Goal: Entertainment & Leisure: Consume media (video, audio)

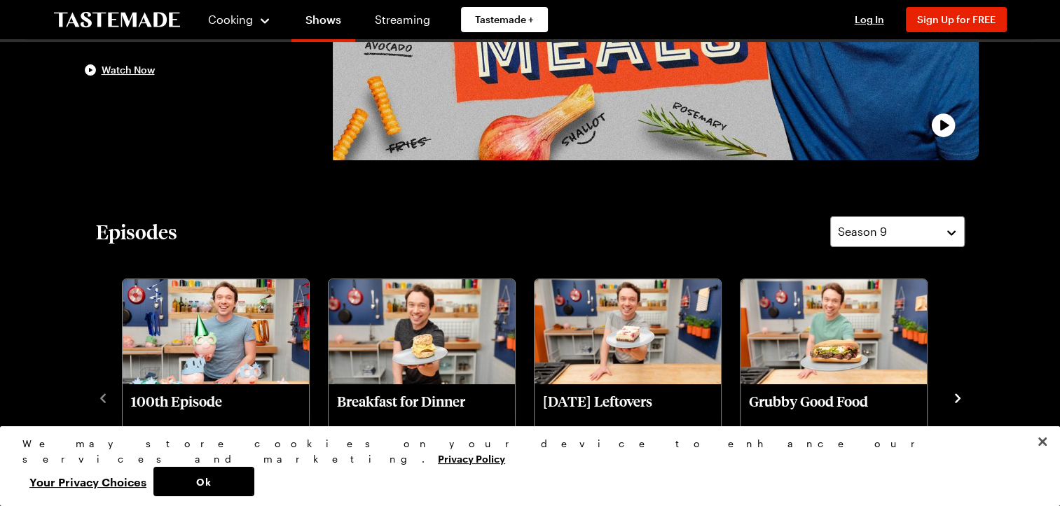
scroll to position [280, 0]
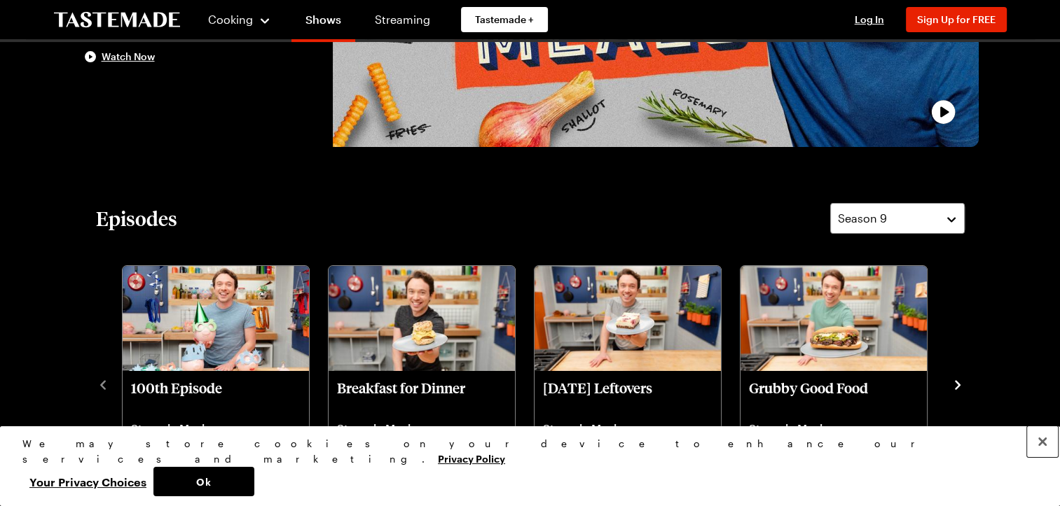
click at [1043, 457] on button "Close" at bounding box center [1042, 442] width 31 height 31
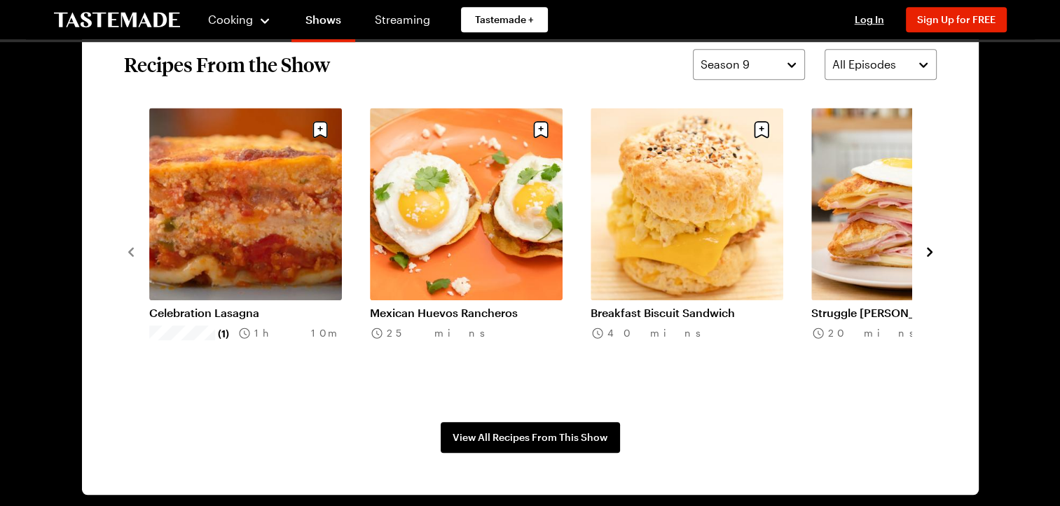
scroll to position [1121, 0]
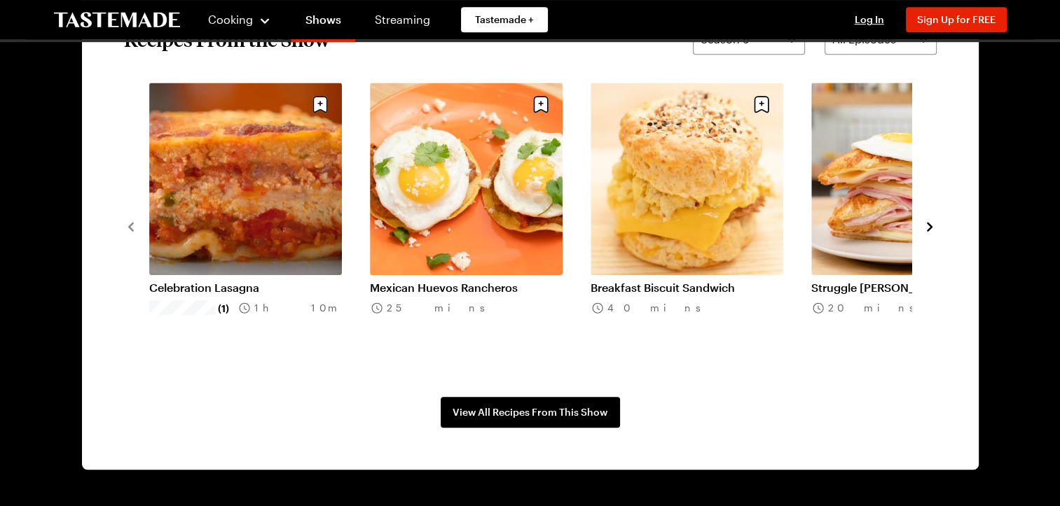
click at [927, 223] on icon "navigate to next item" at bounding box center [930, 226] width 6 height 9
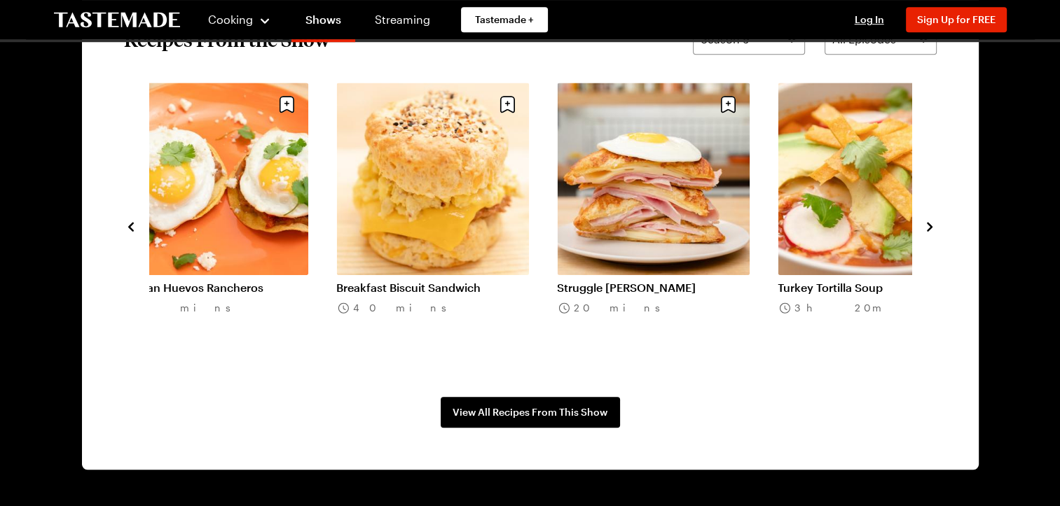
click at [927, 223] on icon "navigate to next item" at bounding box center [930, 226] width 6 height 9
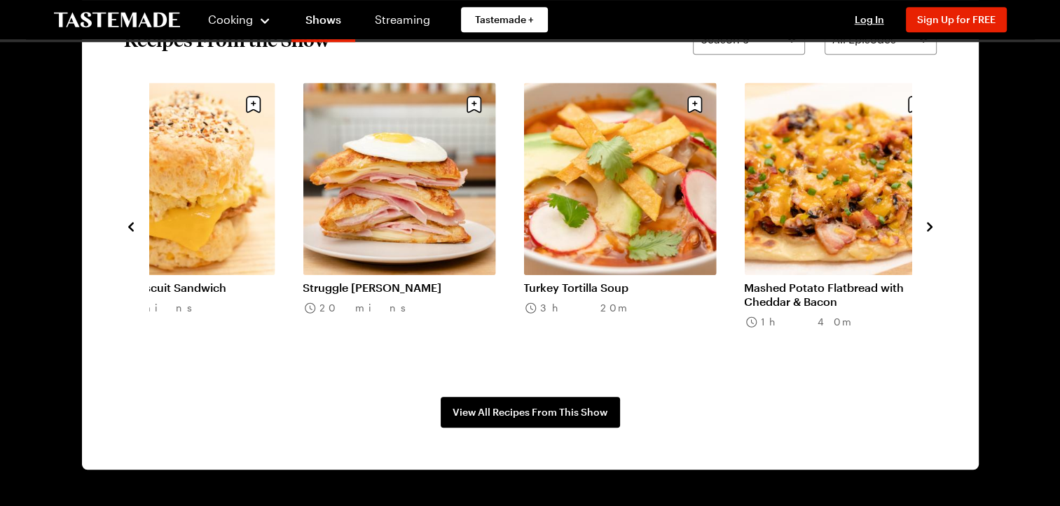
click at [928, 223] on icon "navigate to next item" at bounding box center [930, 226] width 6 height 9
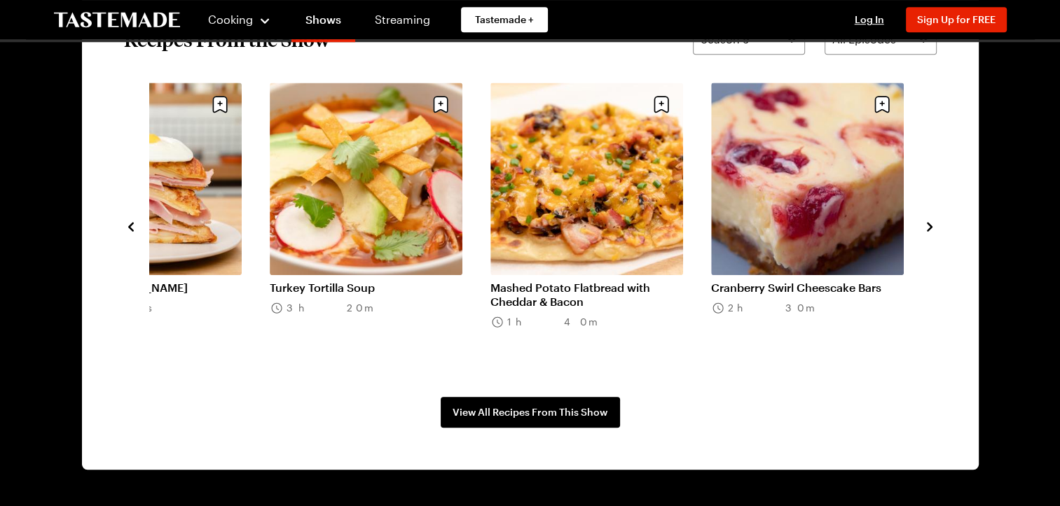
click at [928, 223] on icon "navigate to next item" at bounding box center [930, 226] width 6 height 9
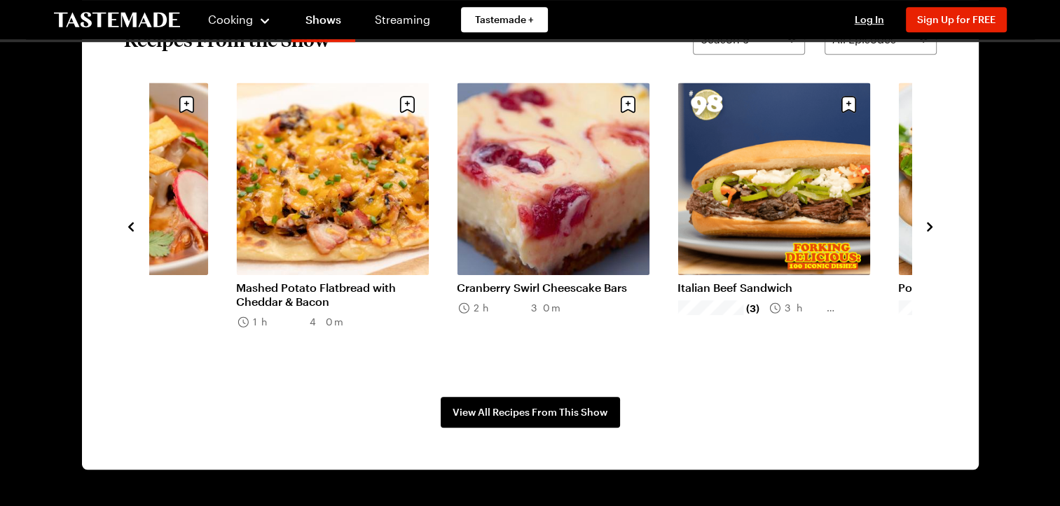
click at [928, 223] on icon "navigate to next item" at bounding box center [930, 226] width 6 height 9
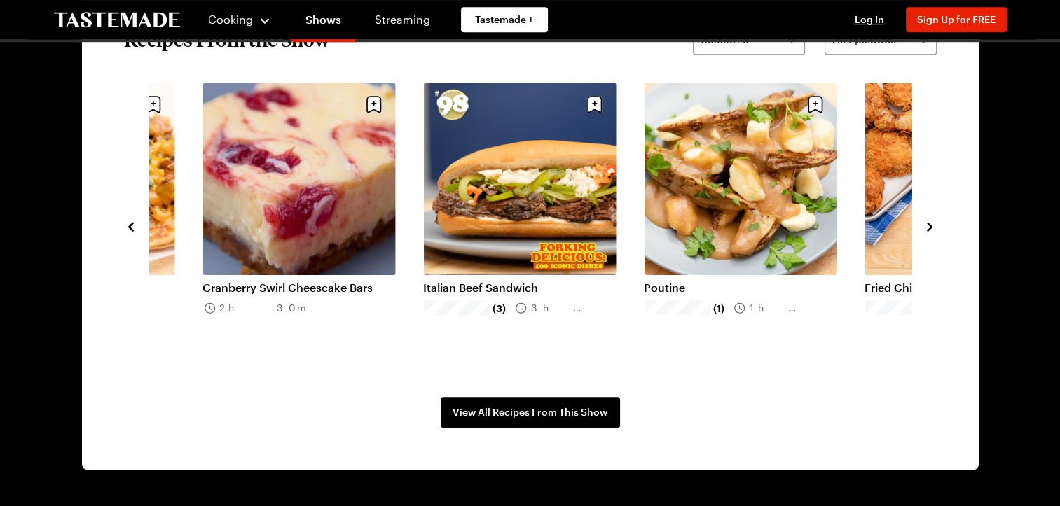
click at [928, 222] on icon "navigate to next item" at bounding box center [930, 227] width 14 height 14
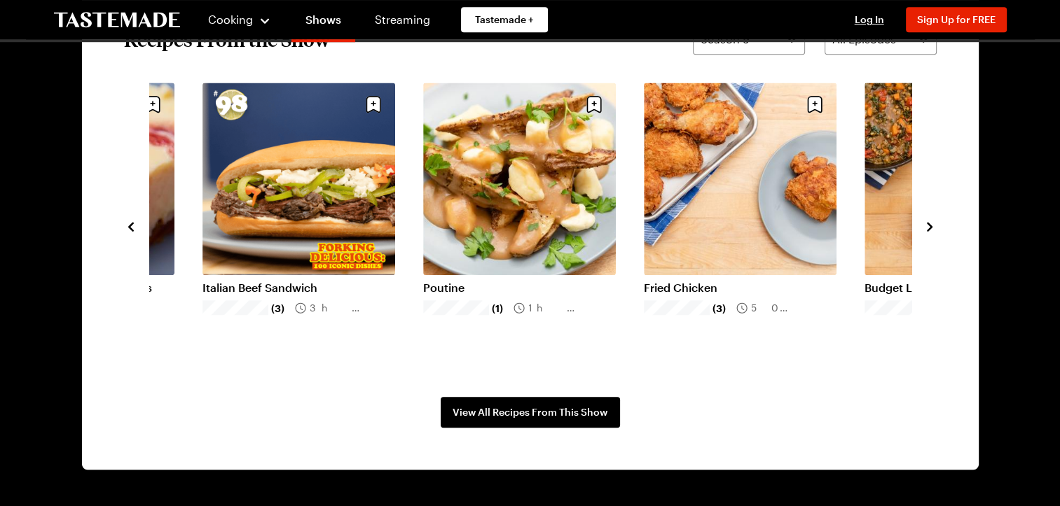
click at [928, 222] on icon "navigate to next item" at bounding box center [930, 227] width 14 height 14
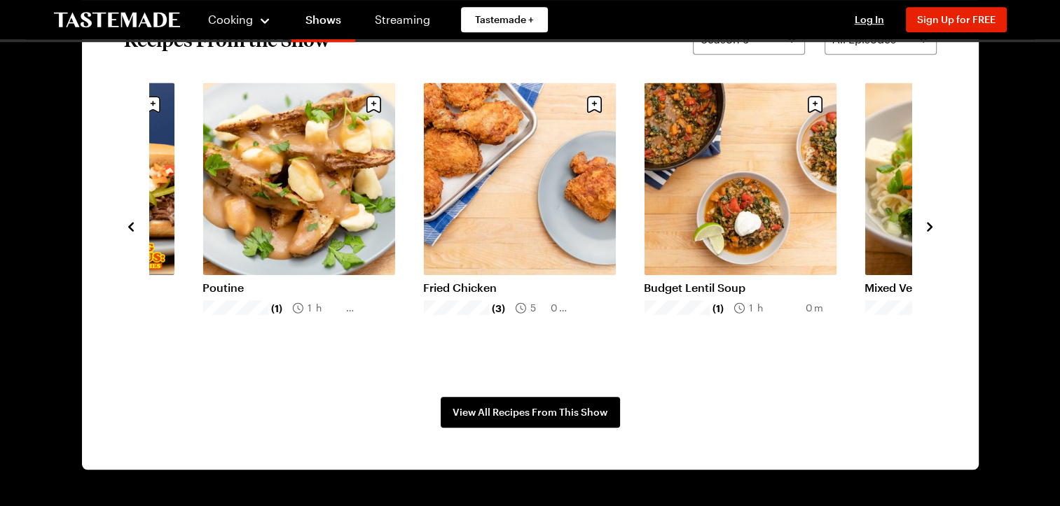
click at [928, 222] on icon "navigate to next item" at bounding box center [930, 227] width 14 height 14
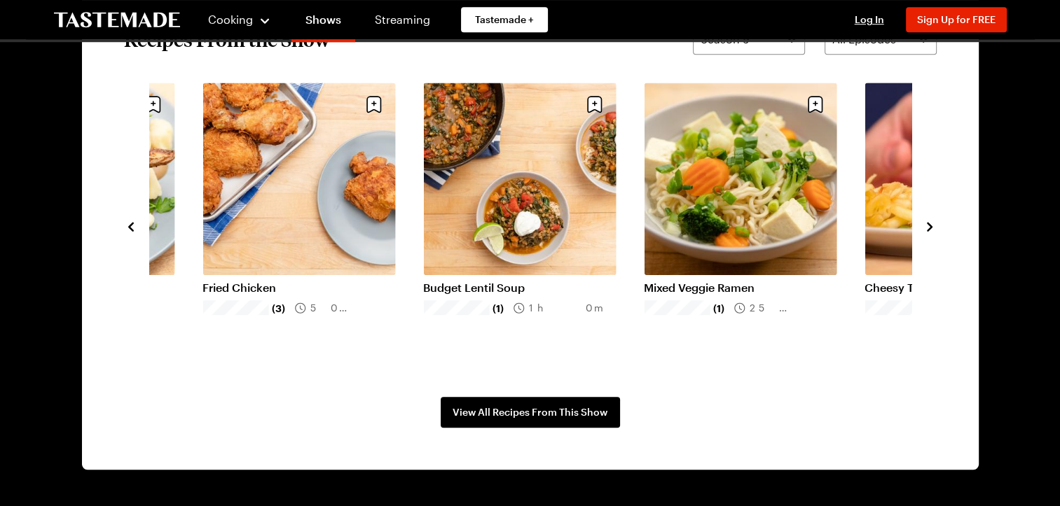
click at [928, 222] on icon "navigate to next item" at bounding box center [930, 227] width 14 height 14
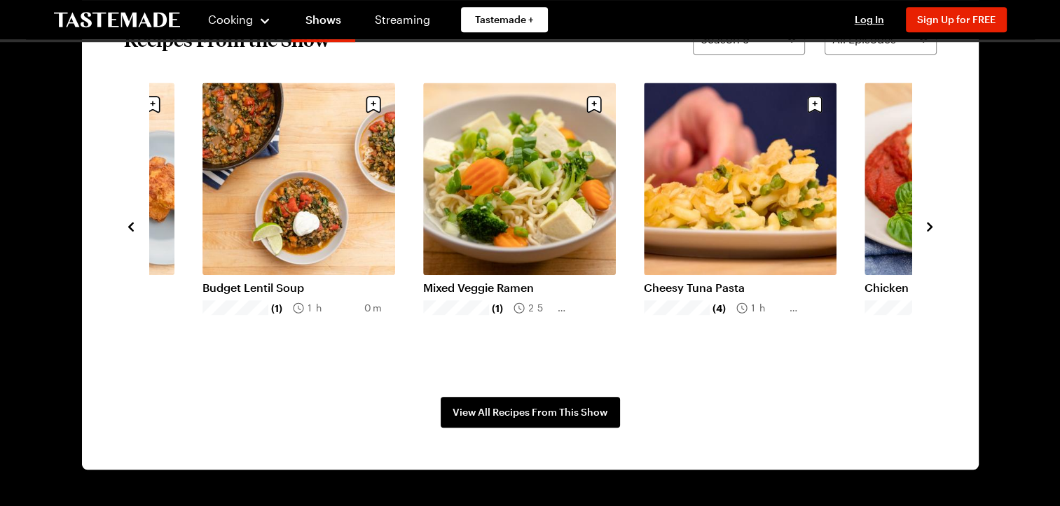
click at [928, 222] on icon "navigate to next item" at bounding box center [930, 227] width 14 height 14
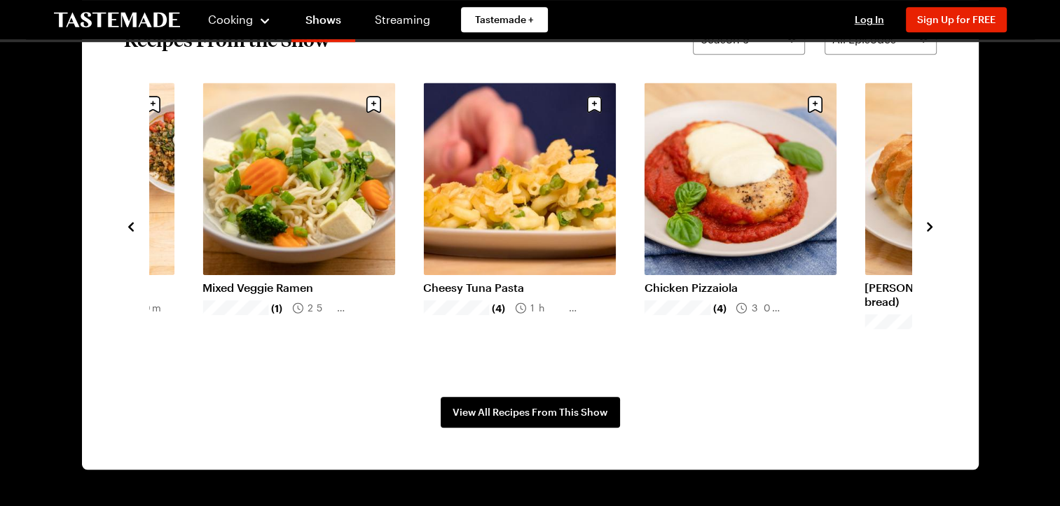
click at [928, 222] on icon "navigate to next item" at bounding box center [930, 227] width 14 height 14
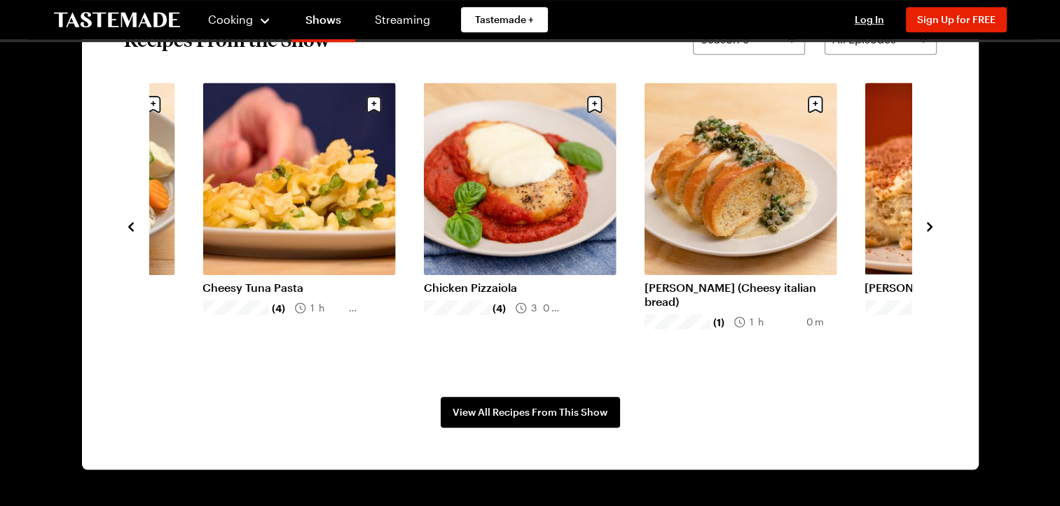
click at [928, 221] on icon "navigate to next item" at bounding box center [930, 227] width 14 height 14
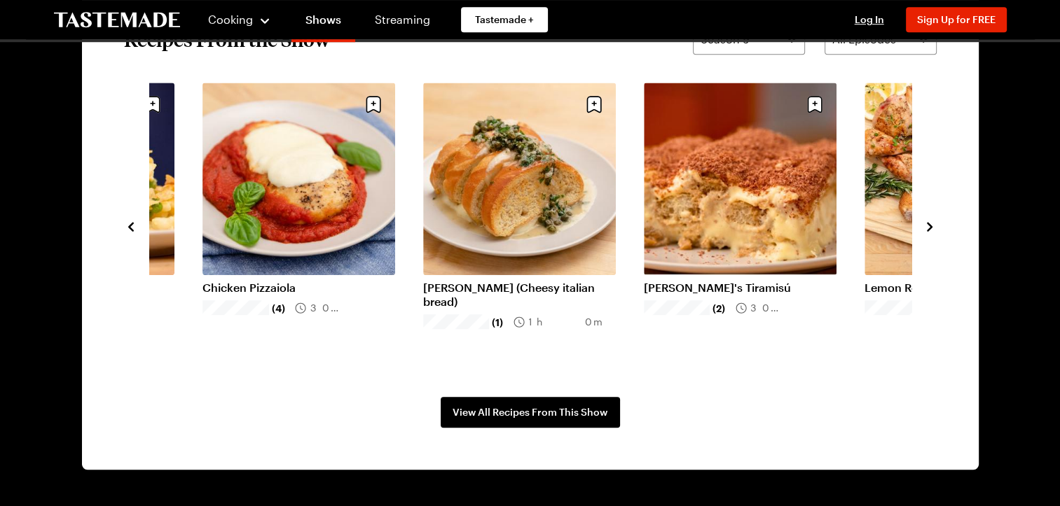
click at [930, 220] on icon "navigate to next item" at bounding box center [930, 227] width 14 height 14
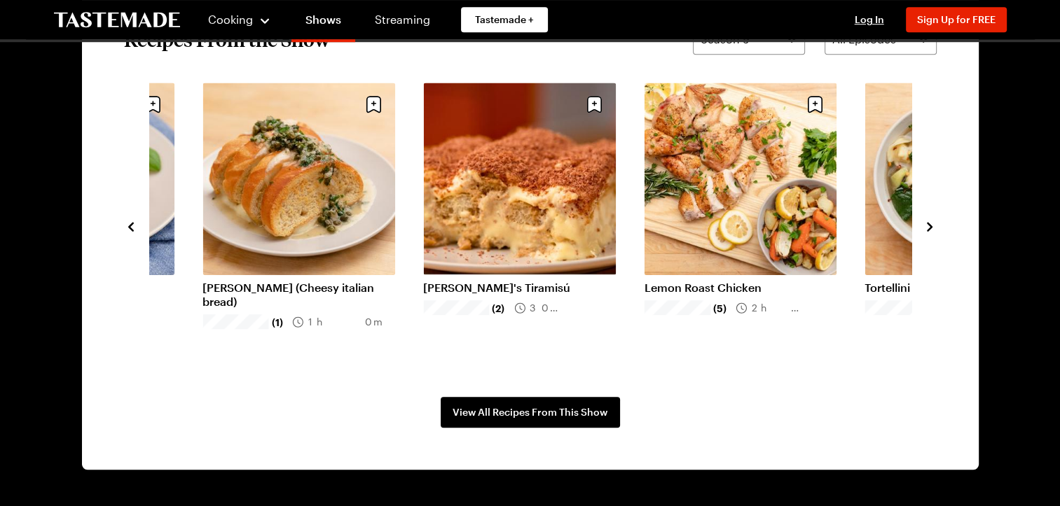
click at [930, 220] on icon "navigate to next item" at bounding box center [930, 227] width 14 height 14
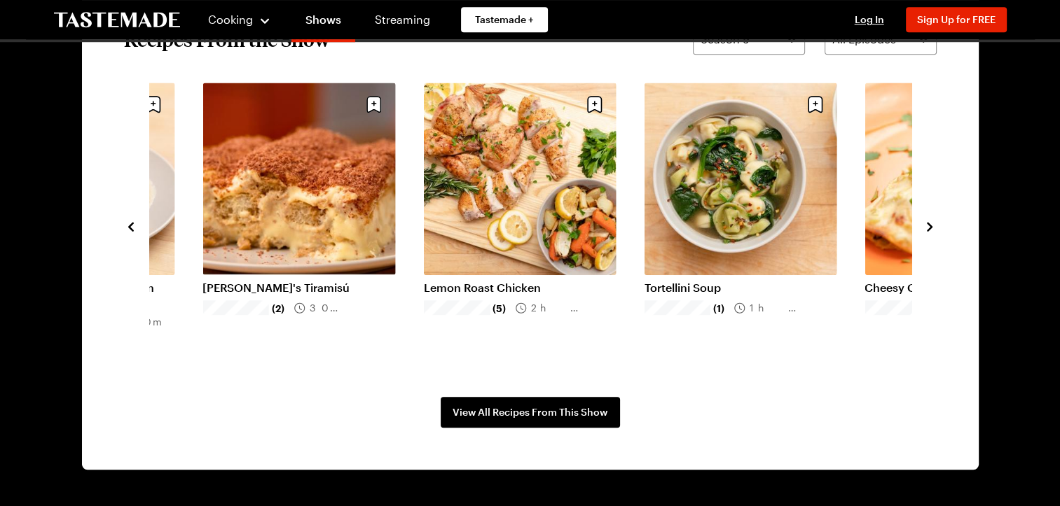
click at [930, 220] on icon "navigate to next item" at bounding box center [930, 227] width 14 height 14
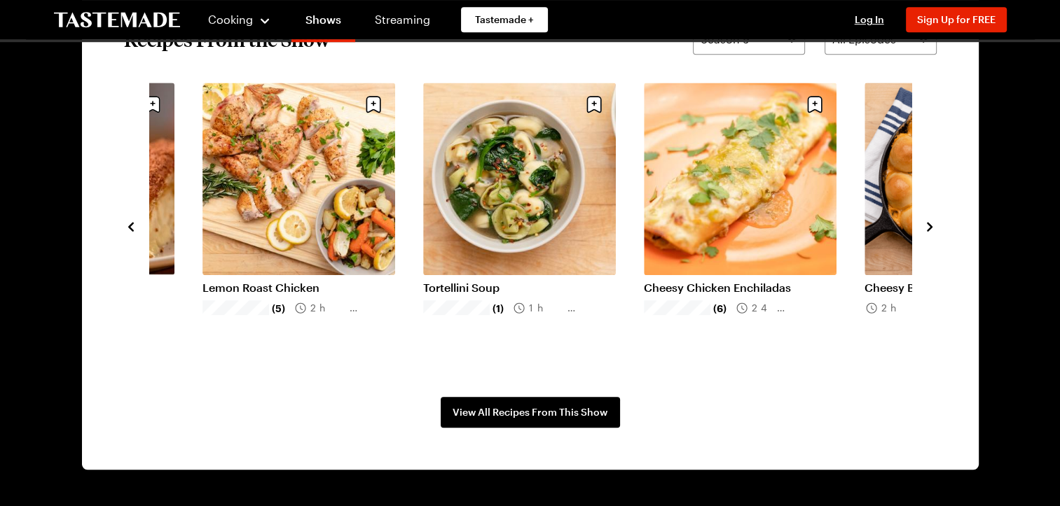
click at [930, 220] on icon "navigate to next item" at bounding box center [930, 227] width 14 height 14
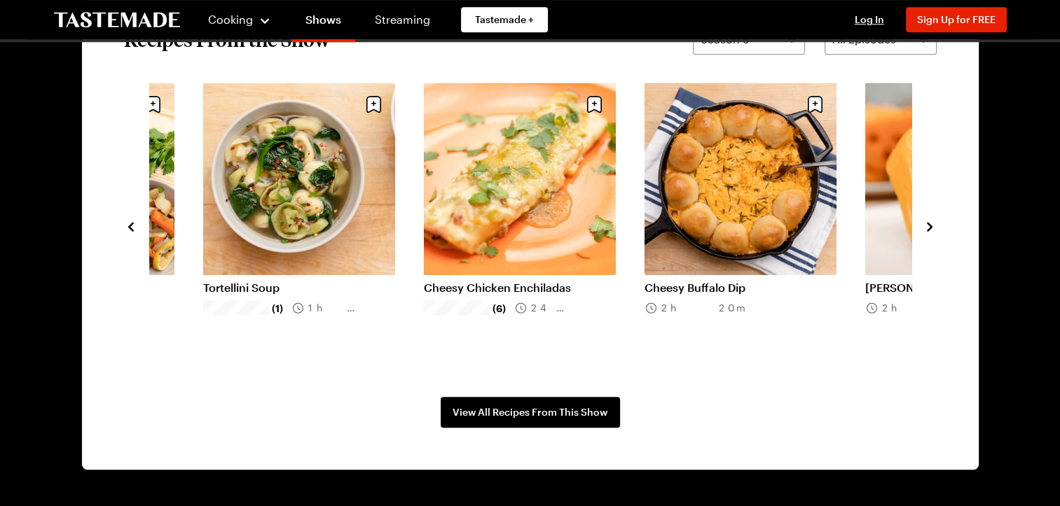
click at [930, 220] on icon "navigate to next item" at bounding box center [930, 227] width 14 height 14
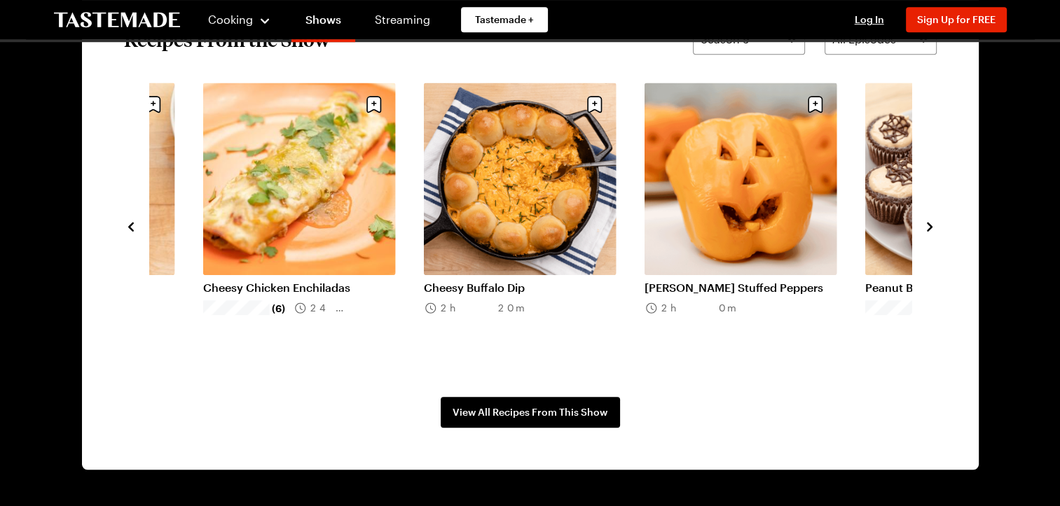
click at [930, 220] on icon "navigate to next item" at bounding box center [930, 227] width 14 height 14
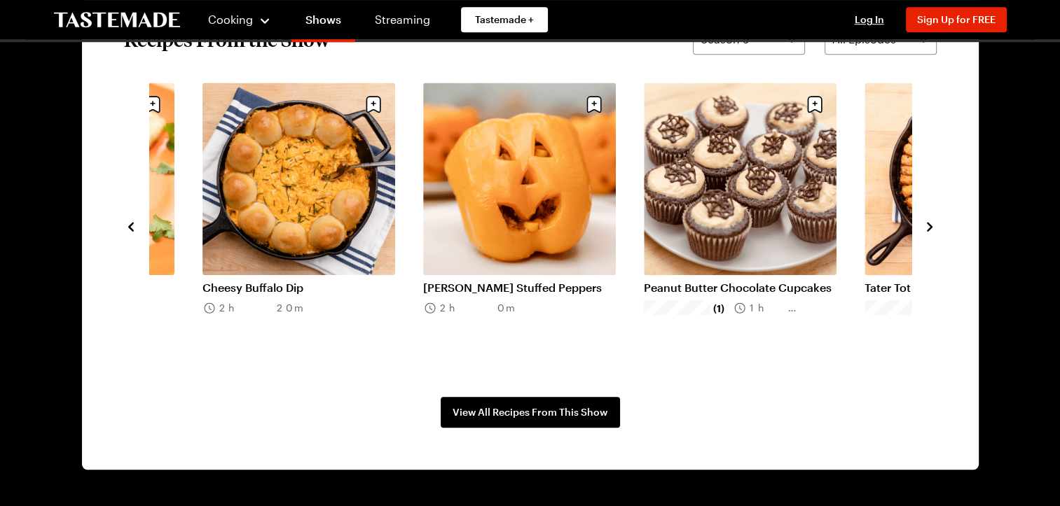
click at [930, 220] on icon "navigate to next item" at bounding box center [930, 227] width 14 height 14
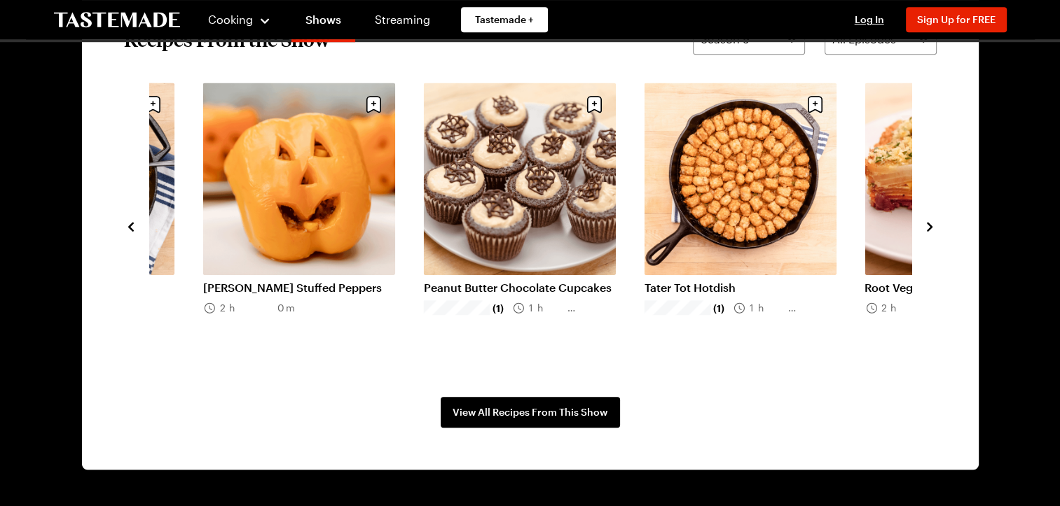
click at [930, 220] on icon "navigate to next item" at bounding box center [930, 227] width 14 height 14
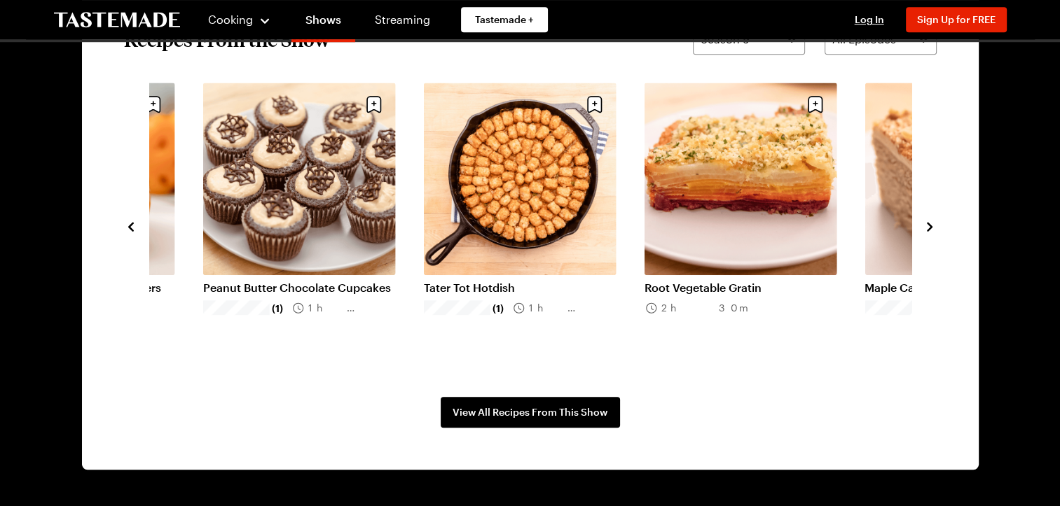
click at [930, 220] on icon "navigate to next item" at bounding box center [930, 227] width 14 height 14
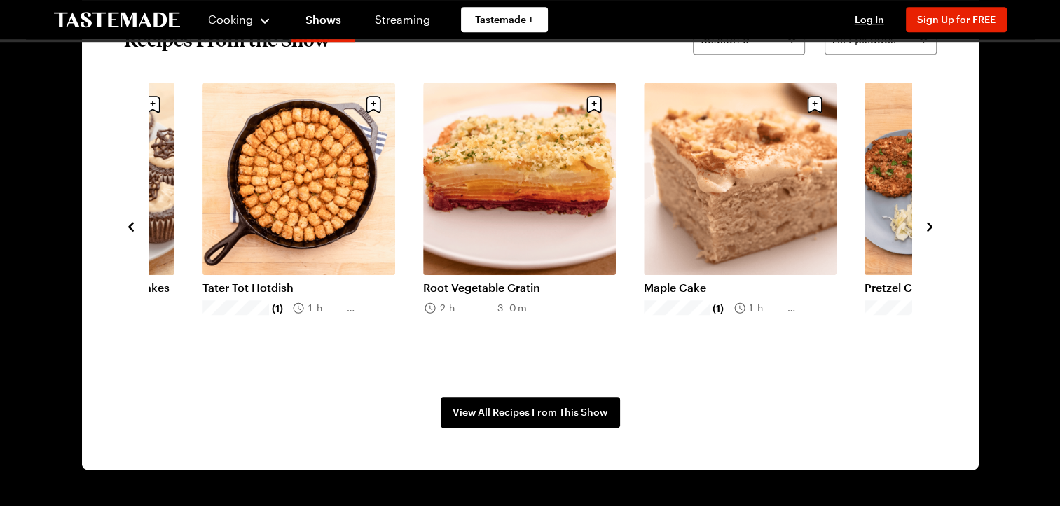
click at [930, 220] on icon "navigate to next item" at bounding box center [930, 227] width 14 height 14
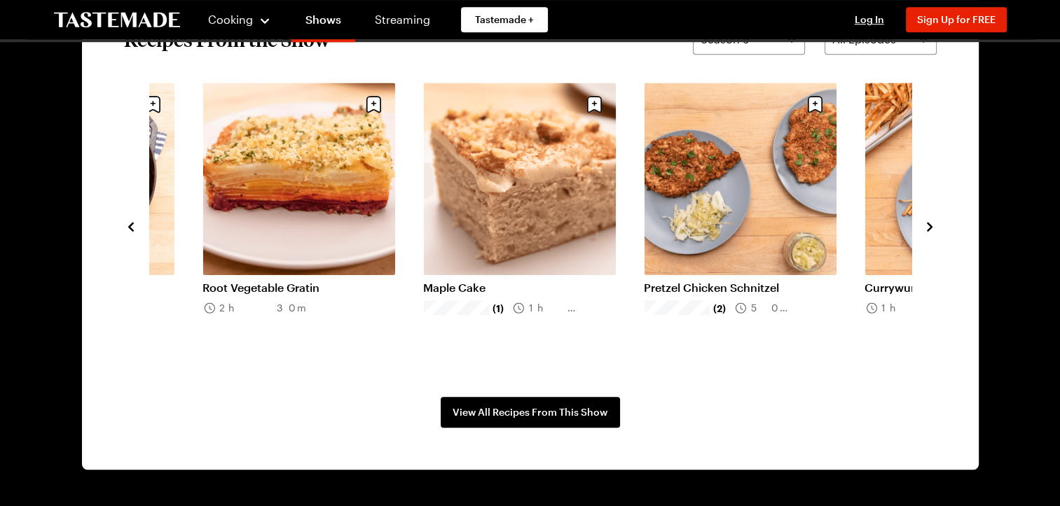
click at [930, 220] on icon "navigate to next item" at bounding box center [930, 227] width 14 height 14
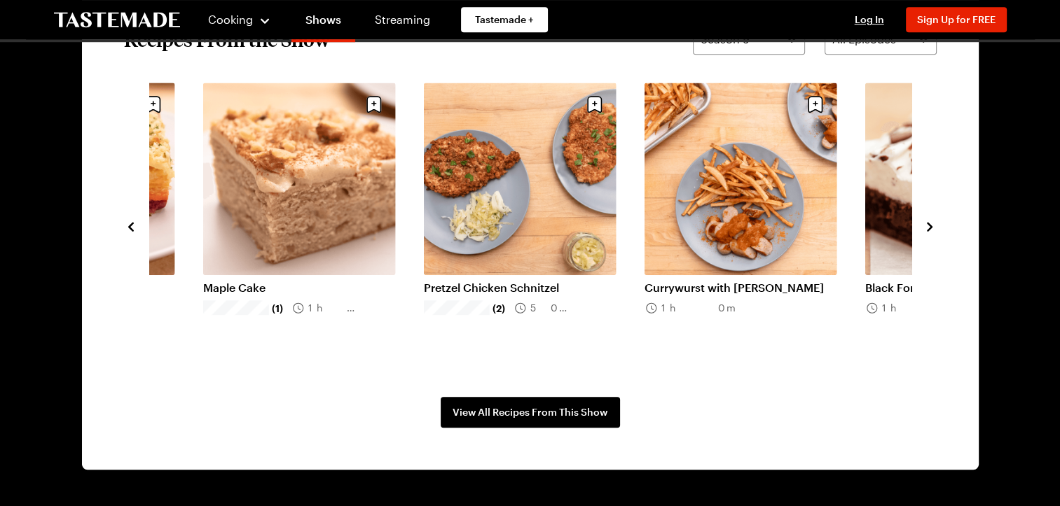
click at [930, 220] on icon "navigate to next item" at bounding box center [930, 227] width 14 height 14
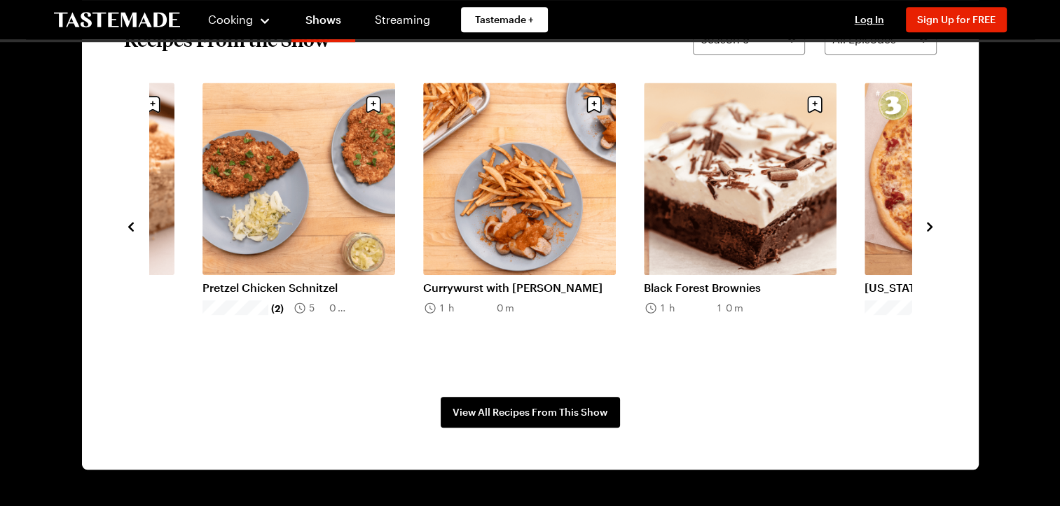
click at [930, 220] on icon "navigate to next item" at bounding box center [930, 227] width 14 height 14
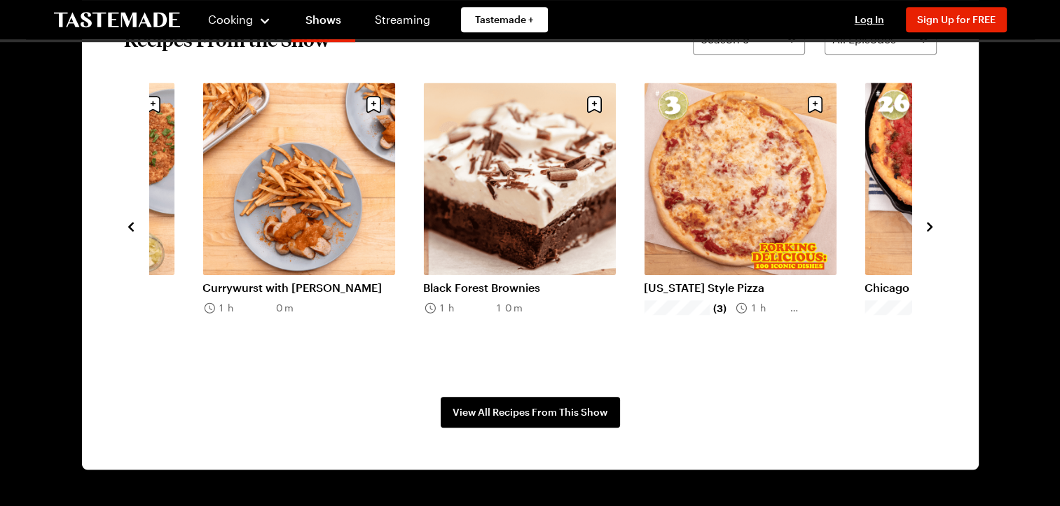
click at [930, 220] on icon "navigate to next item" at bounding box center [930, 227] width 14 height 14
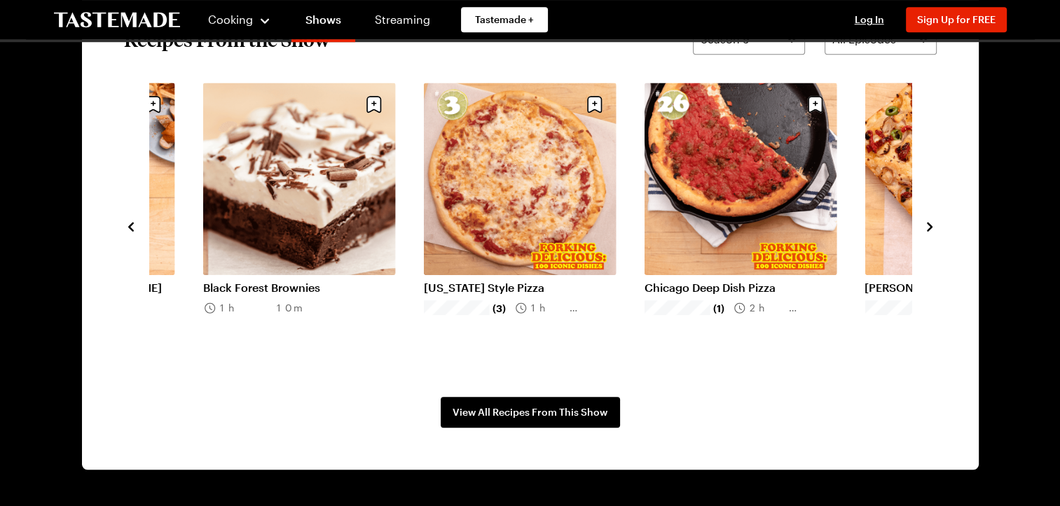
click at [930, 220] on icon "navigate to next item" at bounding box center [930, 227] width 14 height 14
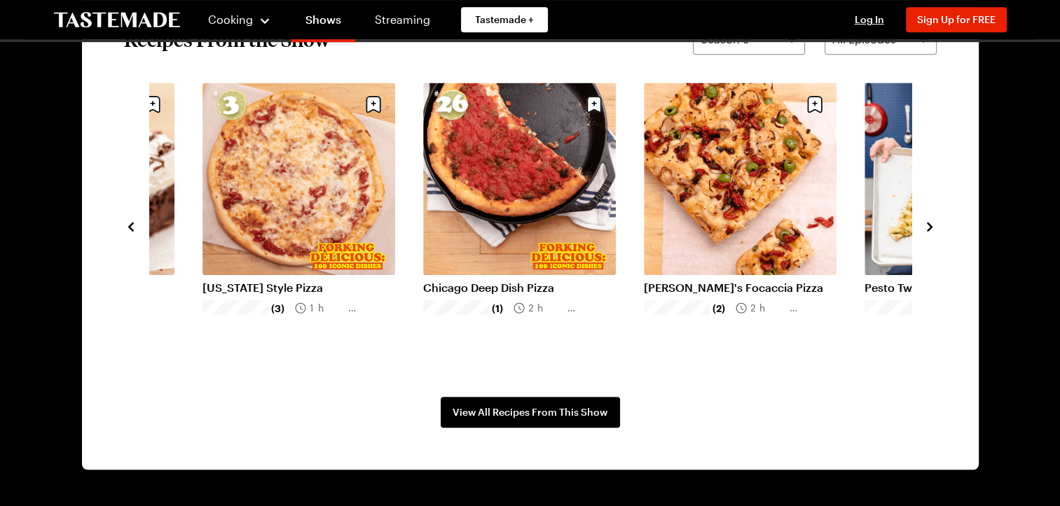
click at [930, 220] on icon "navigate to next item" at bounding box center [930, 227] width 14 height 14
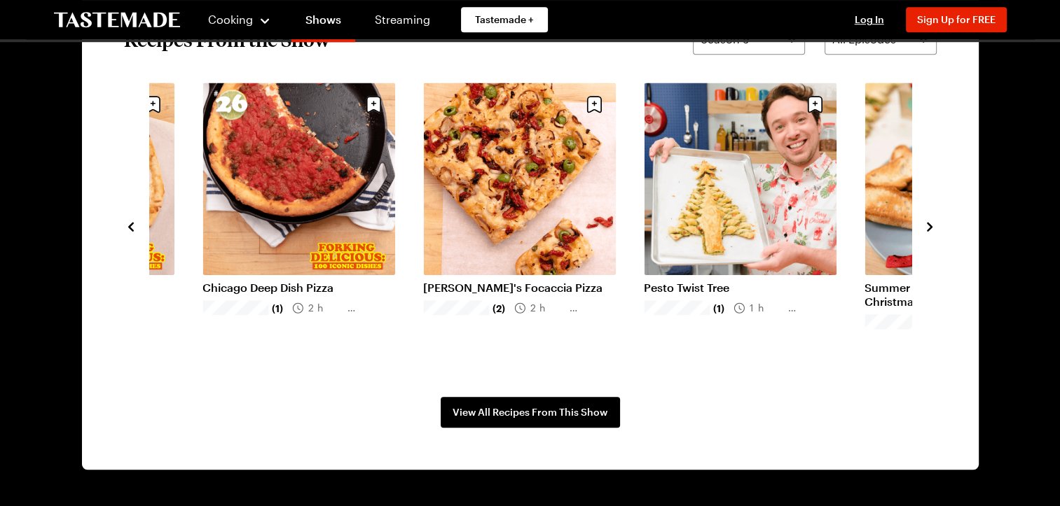
click at [930, 220] on icon "navigate to next item" at bounding box center [930, 227] width 14 height 14
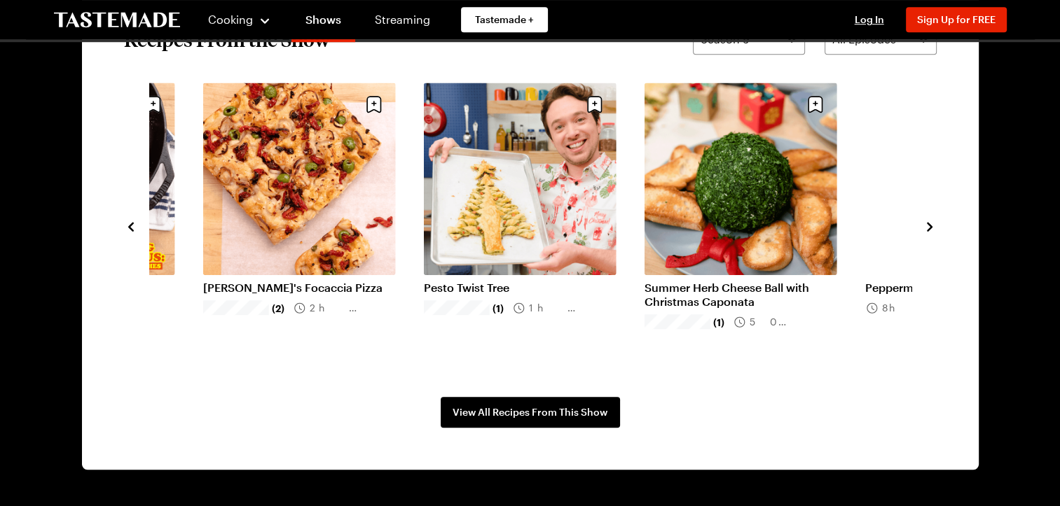
click at [930, 220] on icon "navigate to next item" at bounding box center [930, 227] width 14 height 14
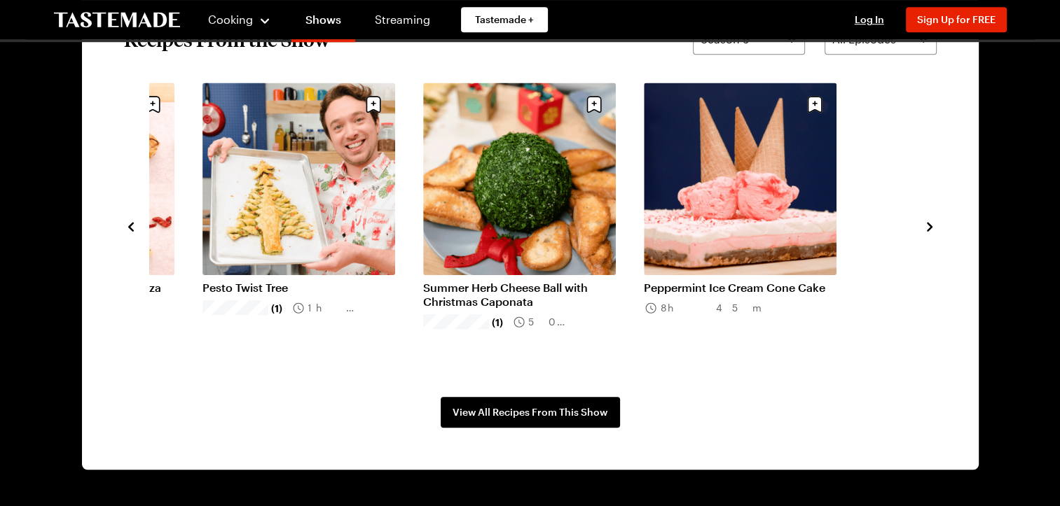
click at [930, 220] on icon "navigate to next item" at bounding box center [930, 227] width 14 height 14
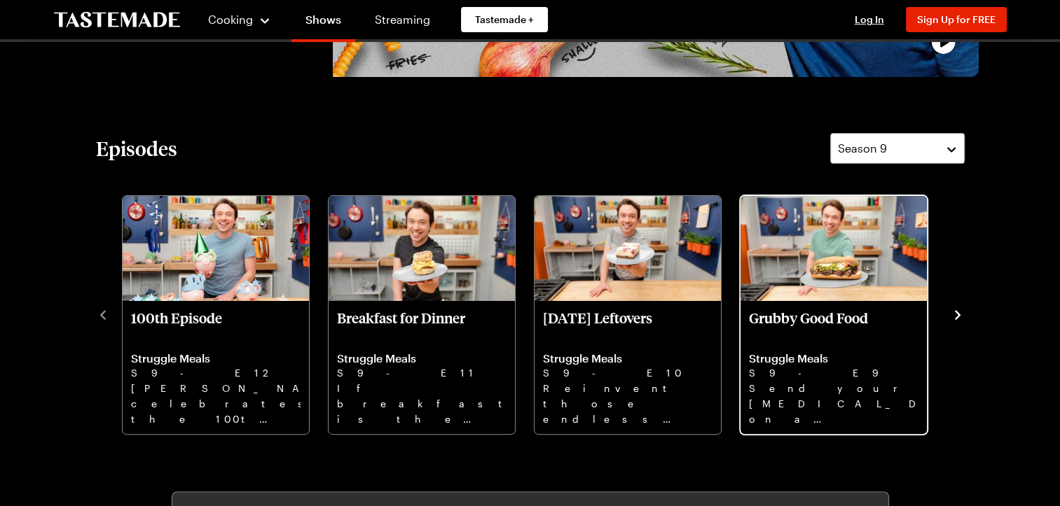
scroll to position [420, 0]
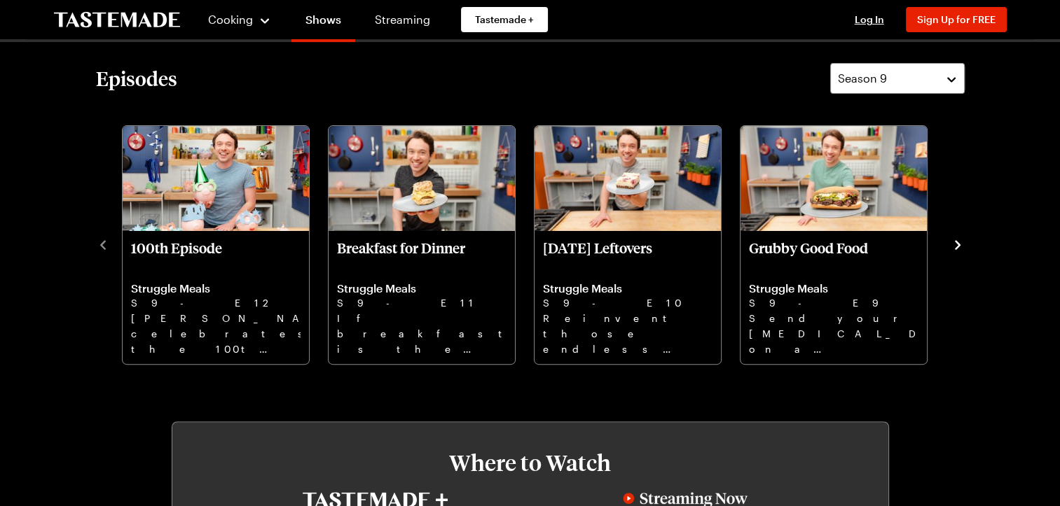
click at [955, 246] on icon "navigate to next item" at bounding box center [958, 245] width 14 height 14
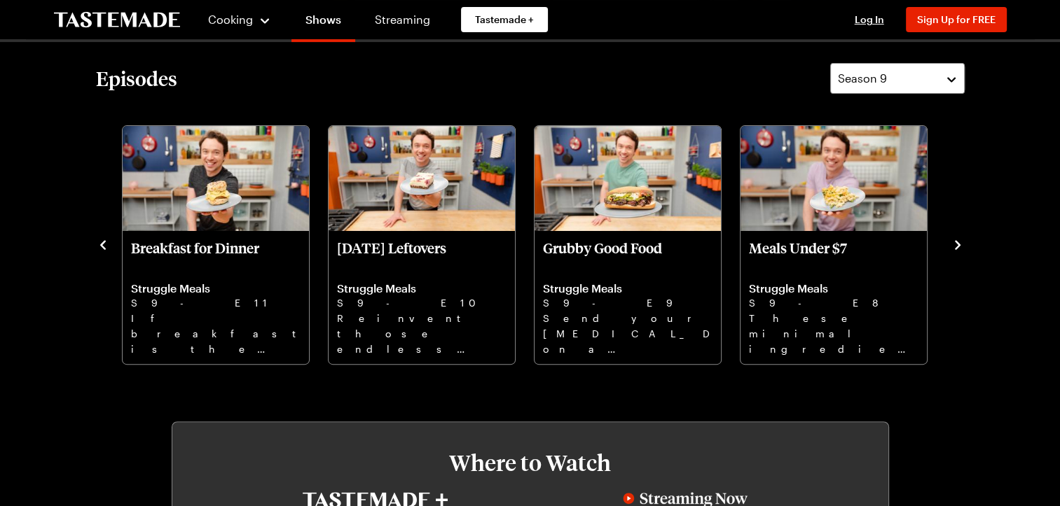
click at [955, 246] on icon "navigate to next item" at bounding box center [958, 245] width 14 height 14
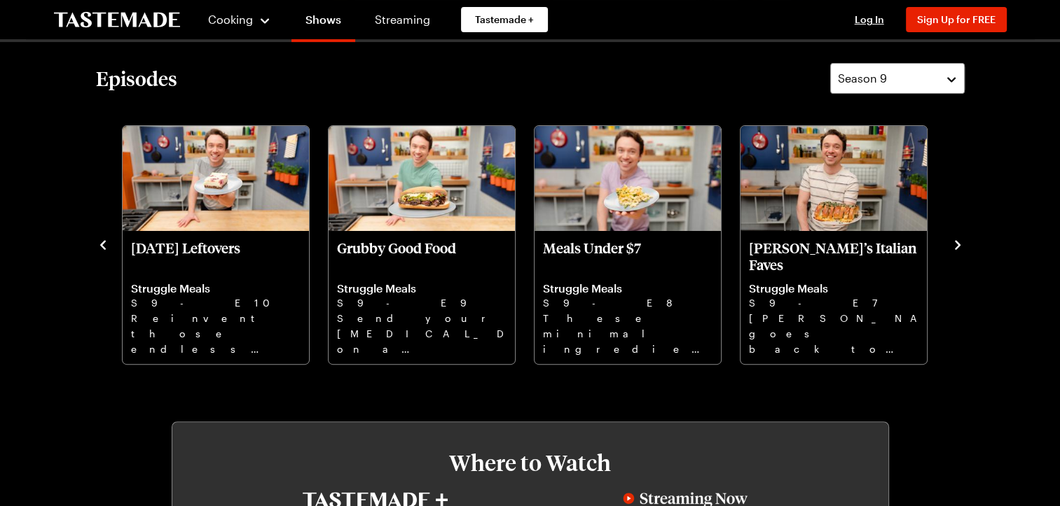
click at [955, 246] on icon "navigate to next item" at bounding box center [958, 245] width 14 height 14
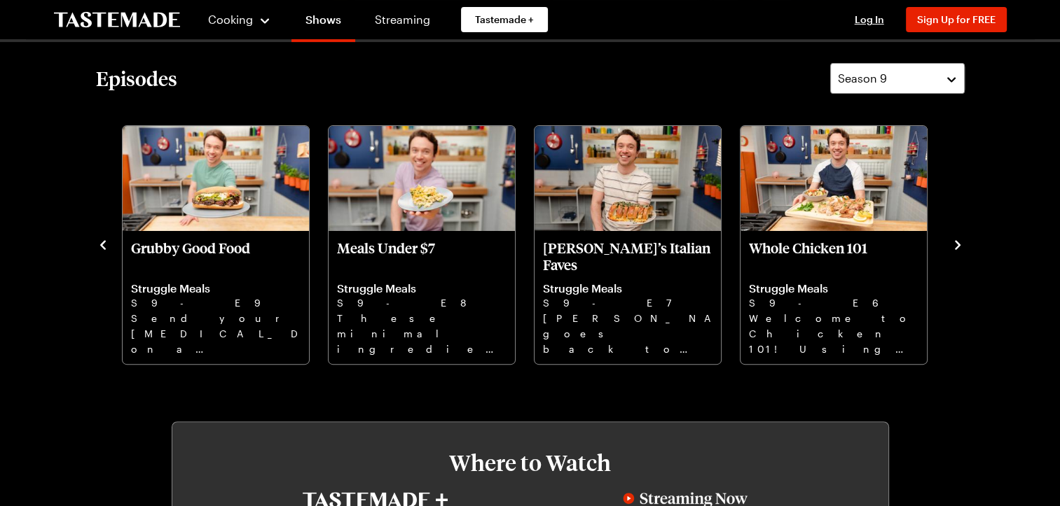
click at [955, 246] on icon "navigate to next item" at bounding box center [958, 245] width 14 height 14
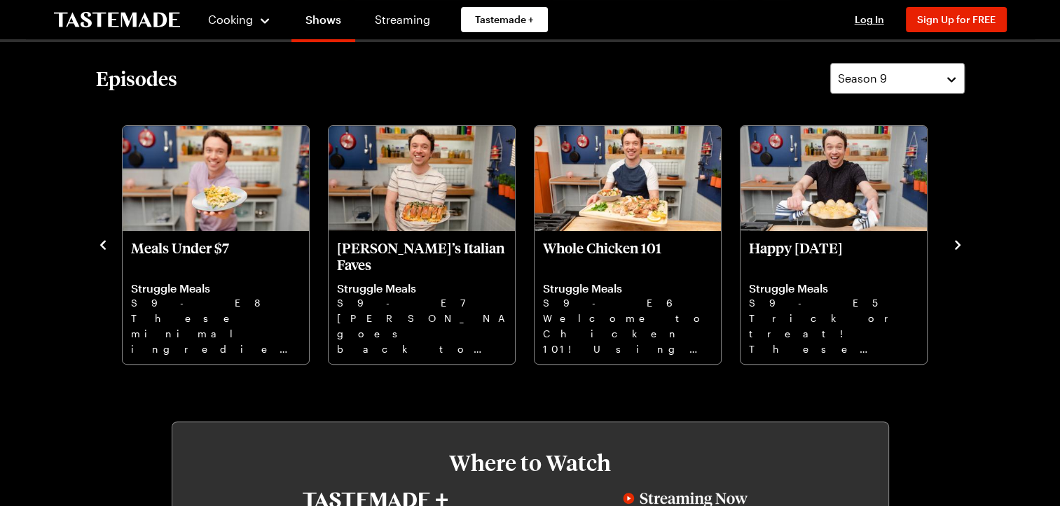
click at [955, 246] on icon "navigate to next item" at bounding box center [958, 245] width 14 height 14
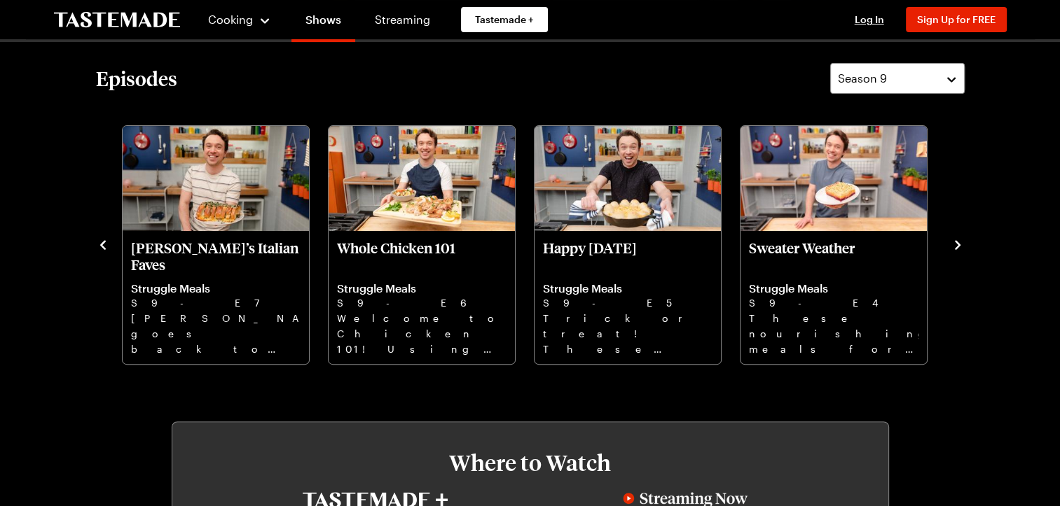
click at [955, 246] on icon "navigate to next item" at bounding box center [958, 245] width 14 height 14
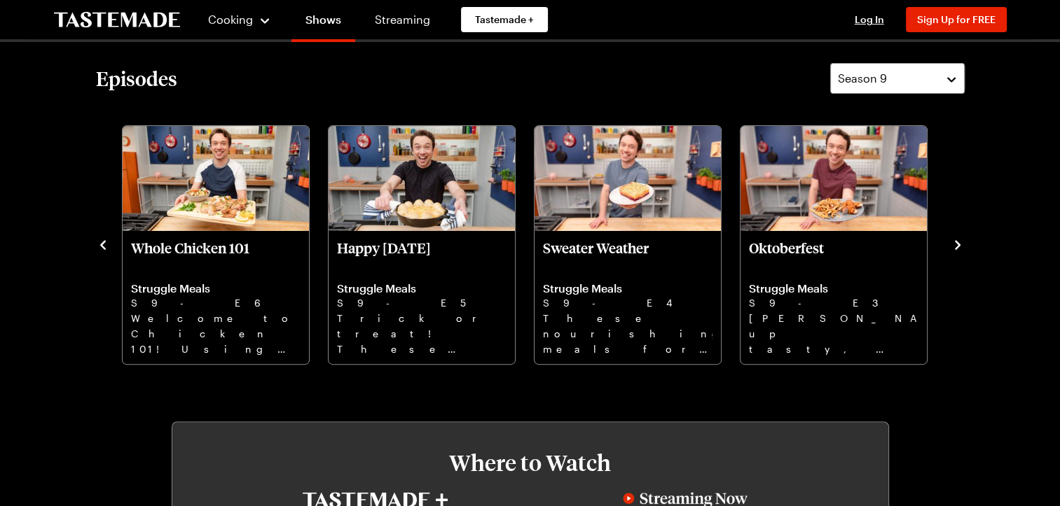
click at [955, 246] on icon "navigate to next item" at bounding box center [958, 245] width 14 height 14
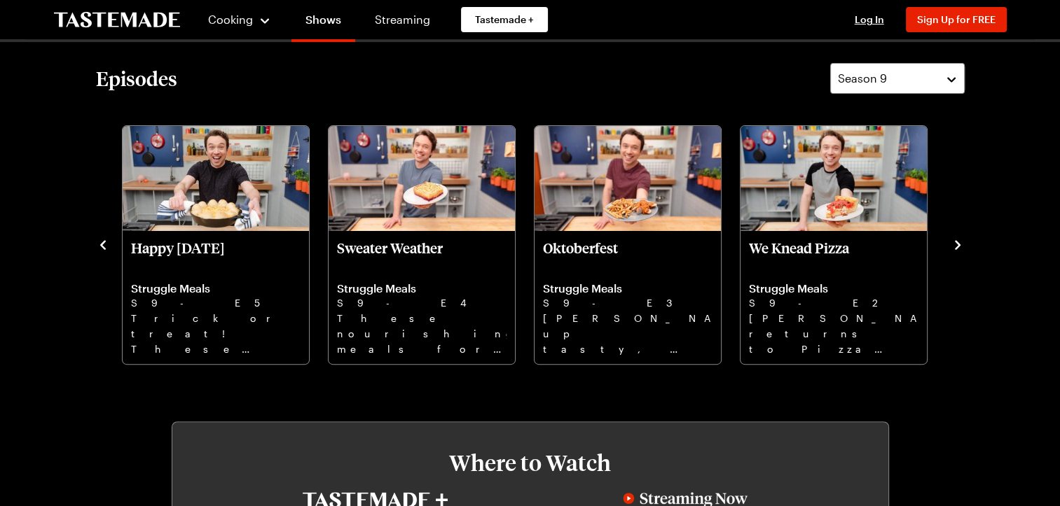
click at [957, 244] on icon "navigate to next item" at bounding box center [958, 244] width 6 height 9
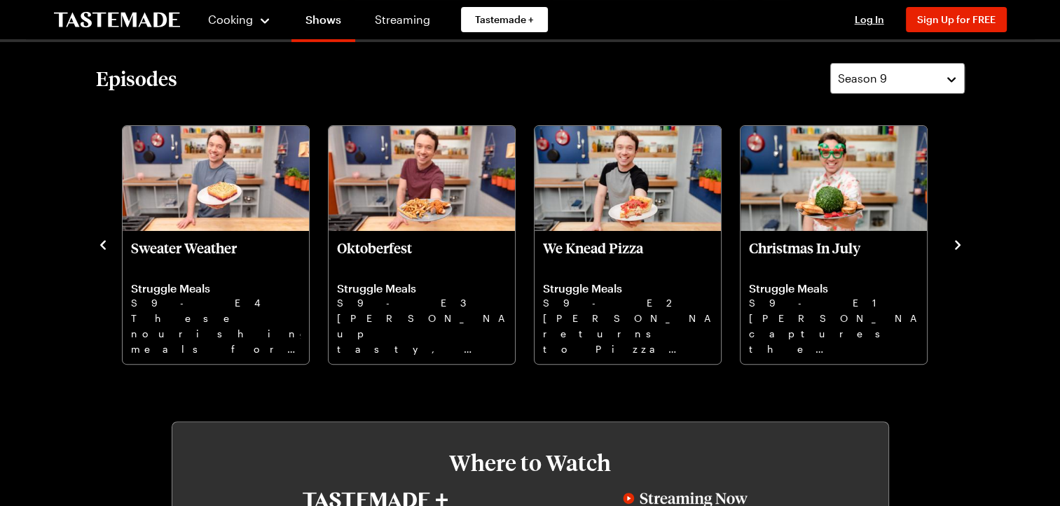
click at [956, 243] on icon "navigate to next item" at bounding box center [958, 244] width 6 height 9
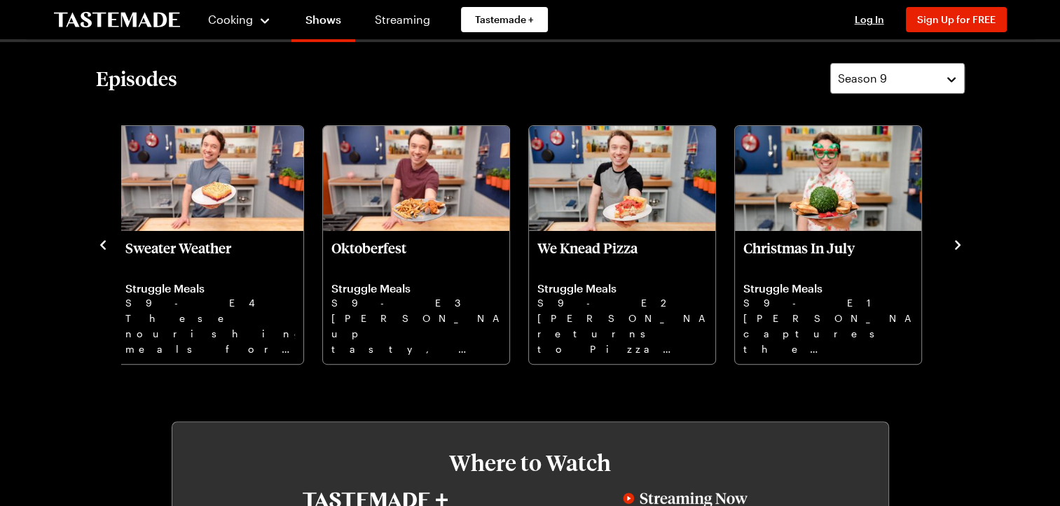
click at [956, 243] on icon "navigate to next item" at bounding box center [958, 244] width 6 height 9
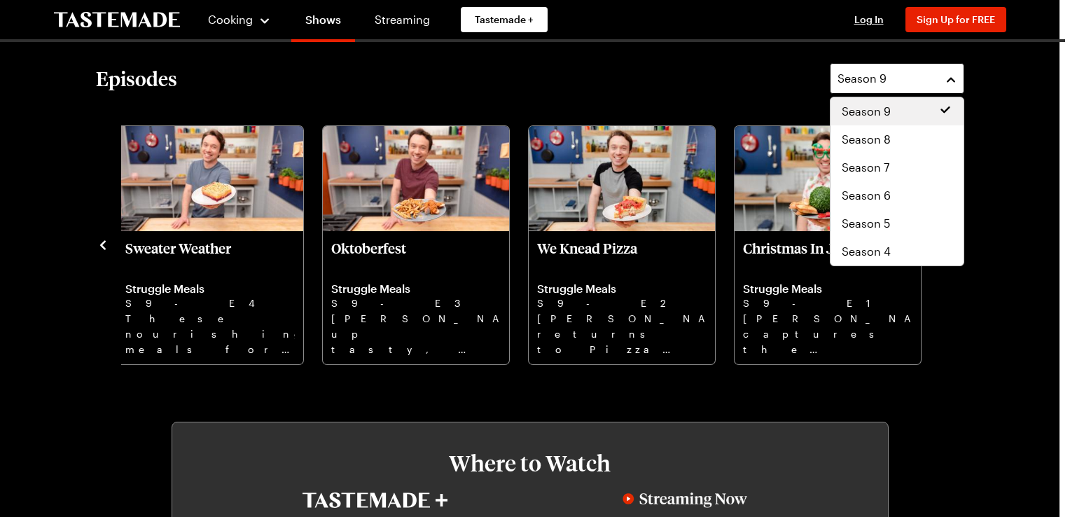
click at [953, 77] on button "Season 9" at bounding box center [897, 78] width 134 height 31
click at [916, 132] on div "Season 8" at bounding box center [897, 139] width 111 height 17
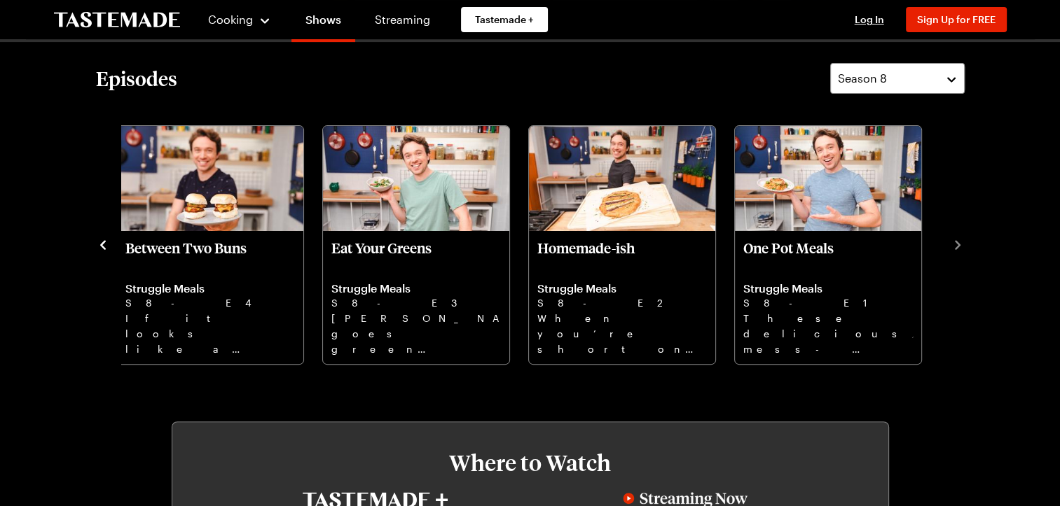
click at [103, 244] on icon "navigate to previous item" at bounding box center [103, 245] width 14 height 14
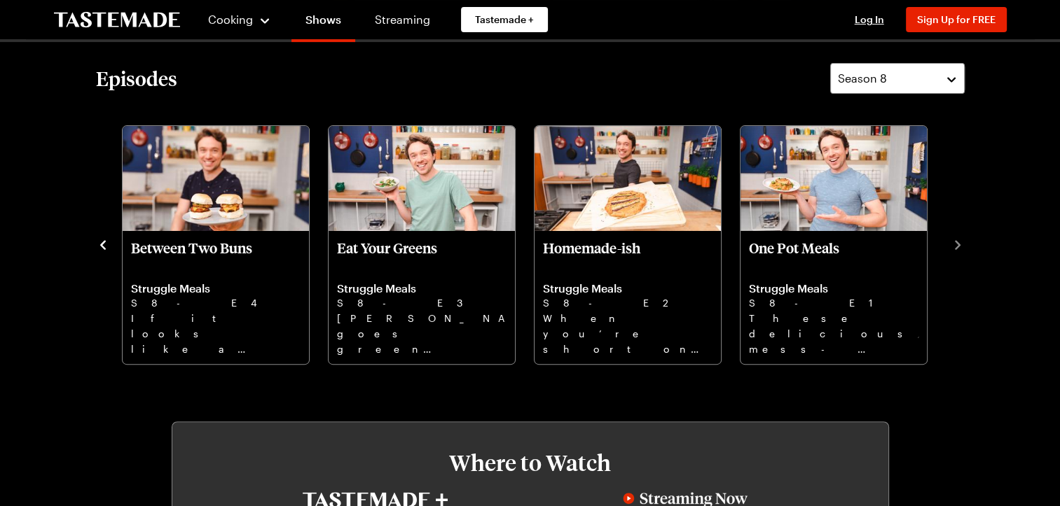
click at [103, 244] on icon "navigate to previous item" at bounding box center [103, 245] width 14 height 14
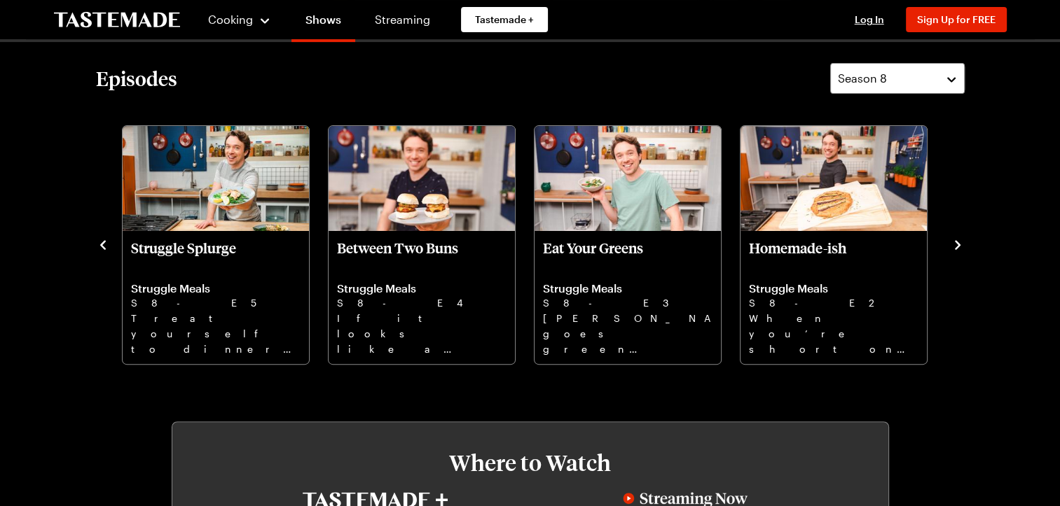
click at [104, 244] on icon "navigate to previous item" at bounding box center [103, 245] width 14 height 14
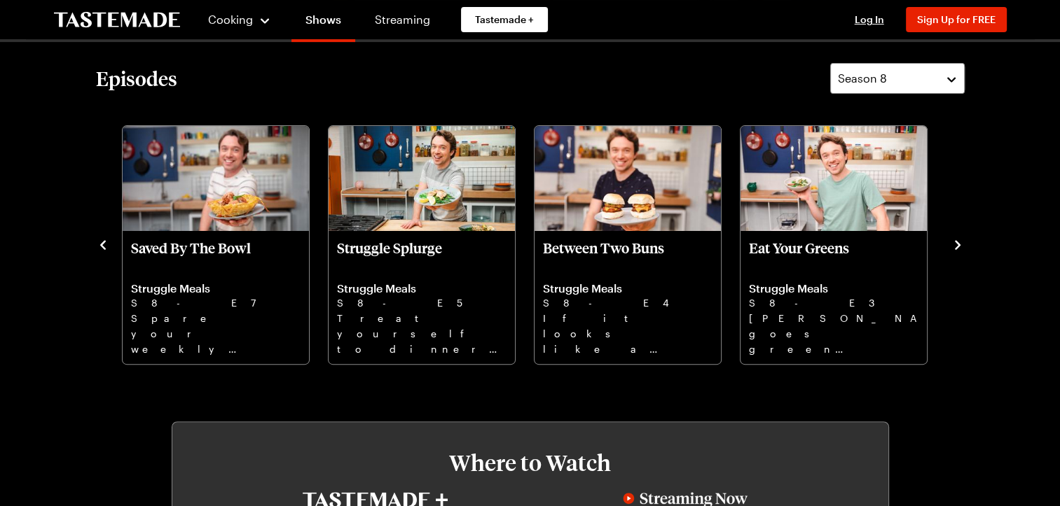
click at [104, 244] on icon "navigate to previous item" at bounding box center [103, 245] width 14 height 14
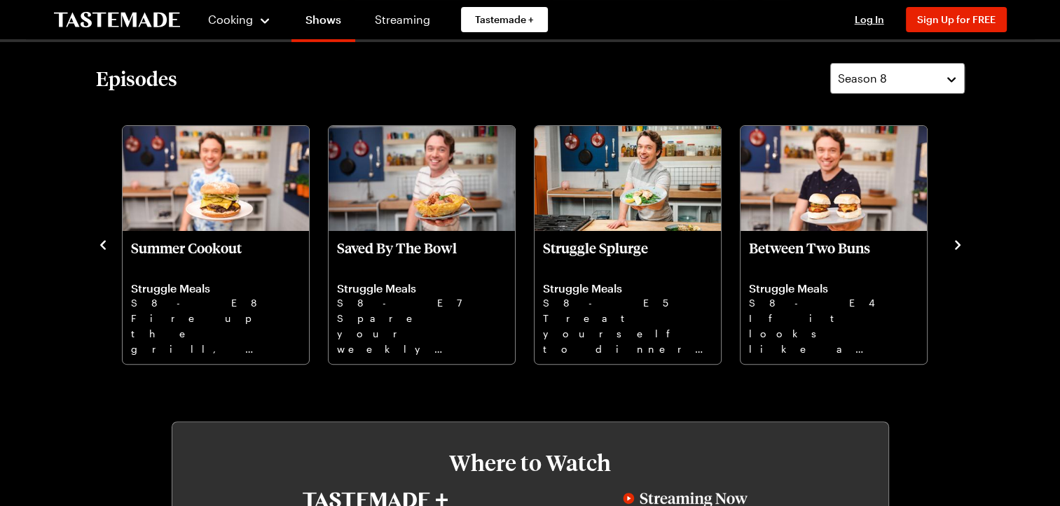
click at [104, 244] on icon "navigate to previous item" at bounding box center [103, 245] width 14 height 14
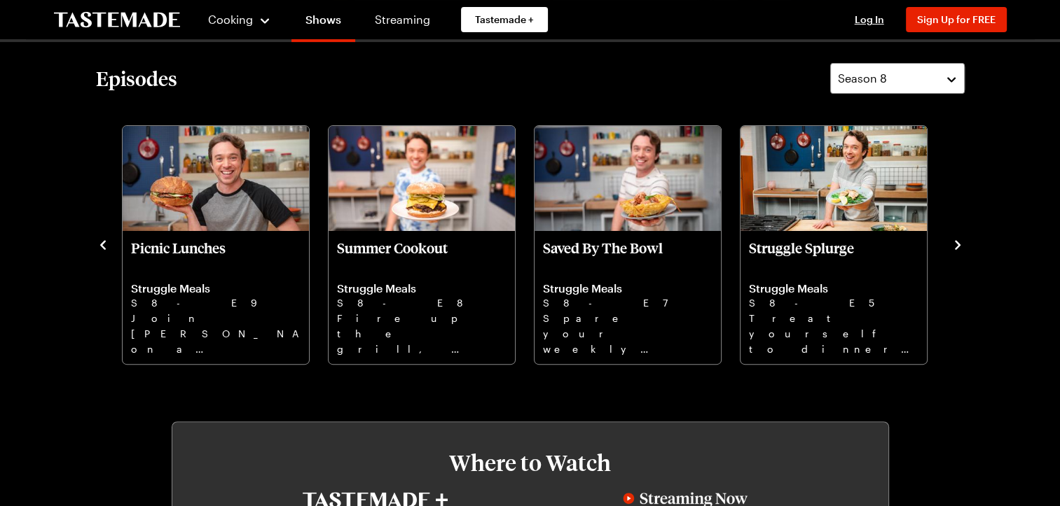
click at [106, 245] on icon "navigate to previous item" at bounding box center [103, 245] width 14 height 14
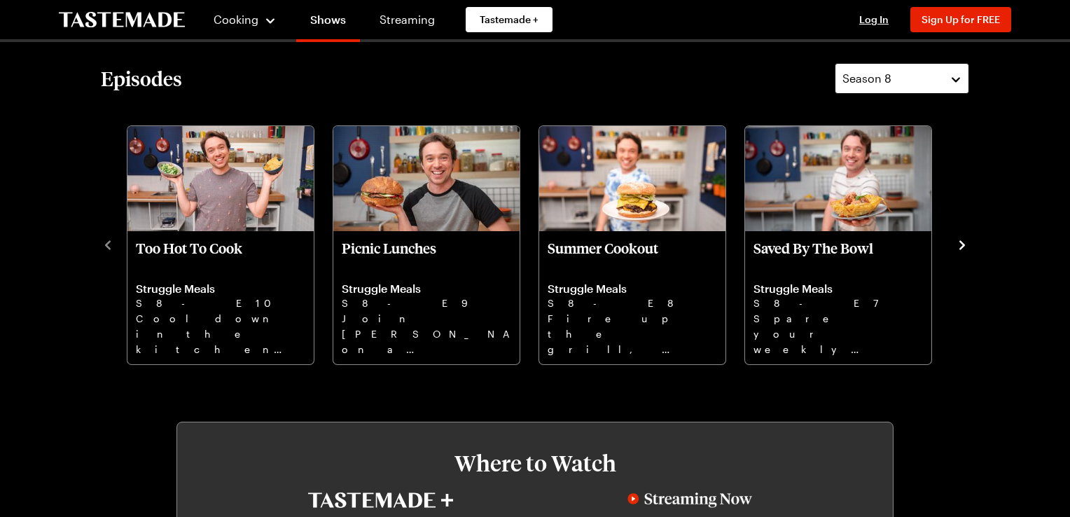
click at [951, 74] on button "Season 8" at bounding box center [902, 78] width 134 height 31
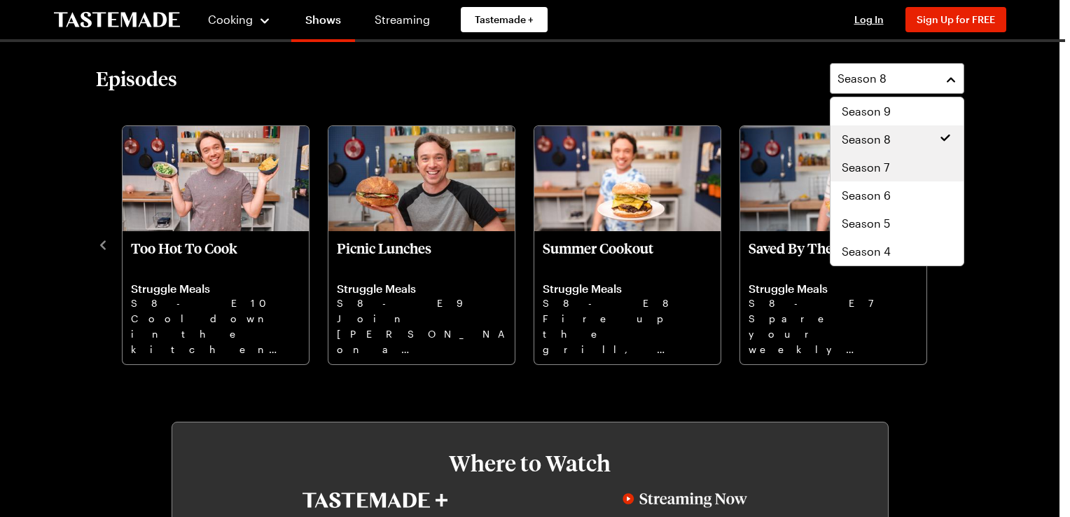
click at [911, 161] on div "Season 7" at bounding box center [897, 167] width 111 height 17
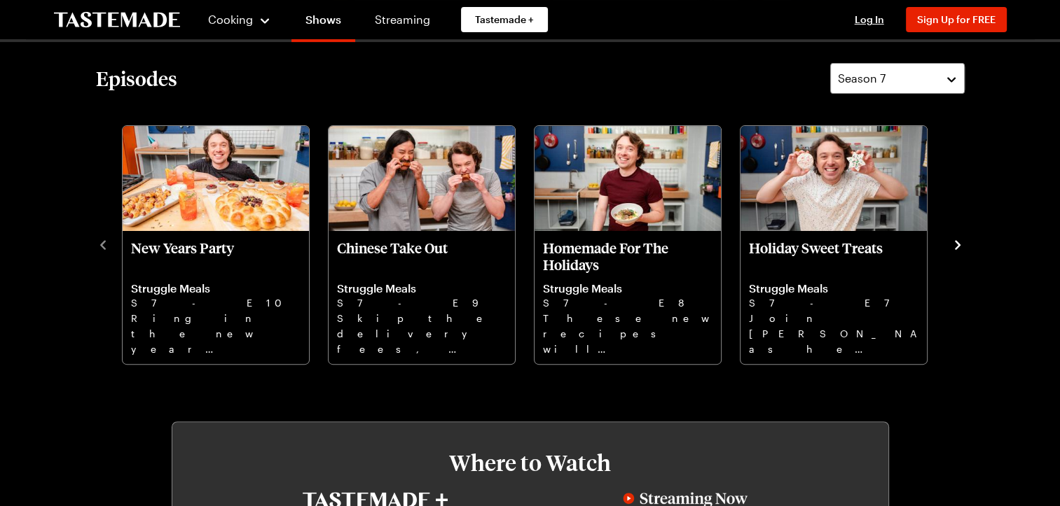
click at [955, 242] on icon "navigate to next item" at bounding box center [958, 245] width 14 height 14
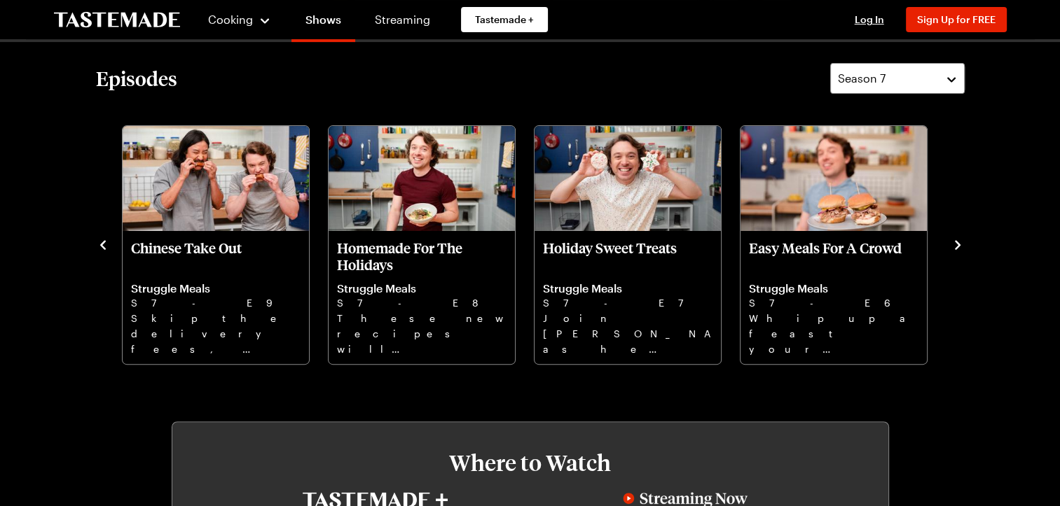
click at [962, 244] on icon "navigate to next item" at bounding box center [958, 245] width 14 height 14
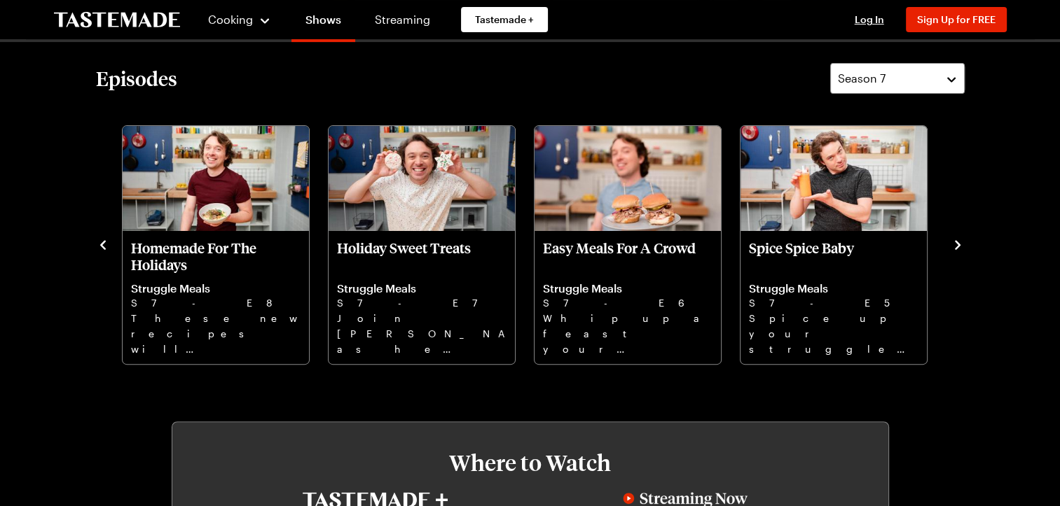
click at [952, 240] on icon "navigate to next item" at bounding box center [958, 245] width 14 height 14
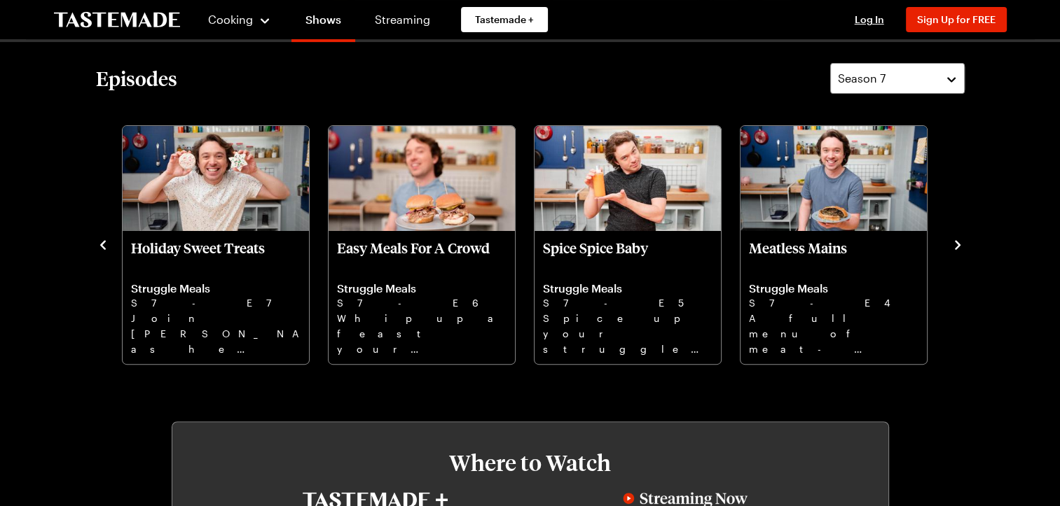
click at [953, 244] on icon "navigate to next item" at bounding box center [958, 245] width 14 height 14
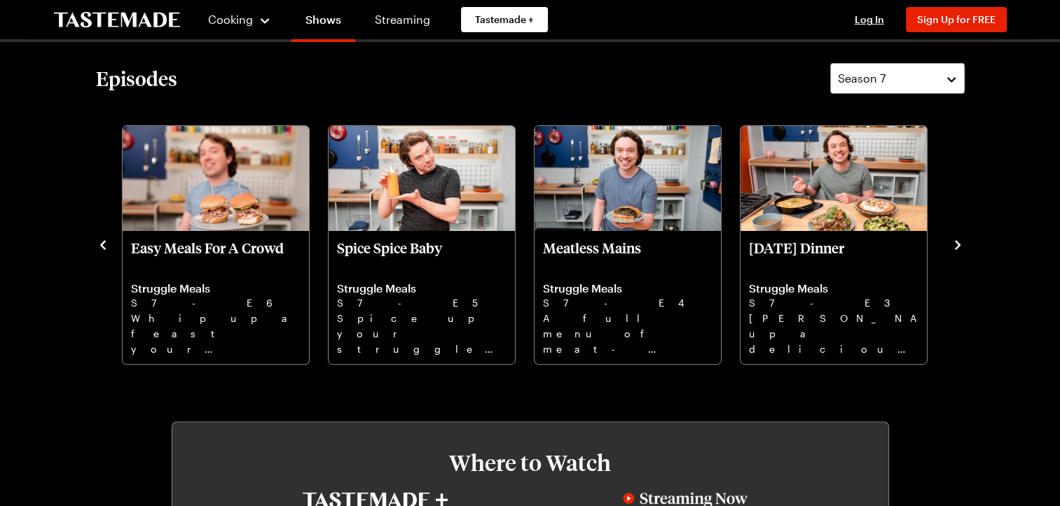
click at [954, 244] on icon "navigate to next item" at bounding box center [958, 245] width 14 height 14
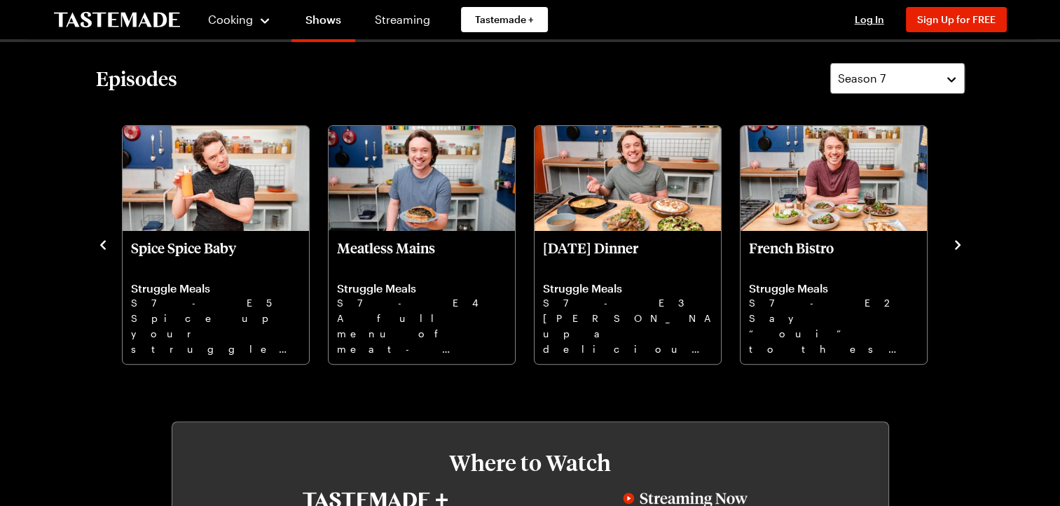
click at [955, 244] on icon "navigate to next item" at bounding box center [958, 245] width 14 height 14
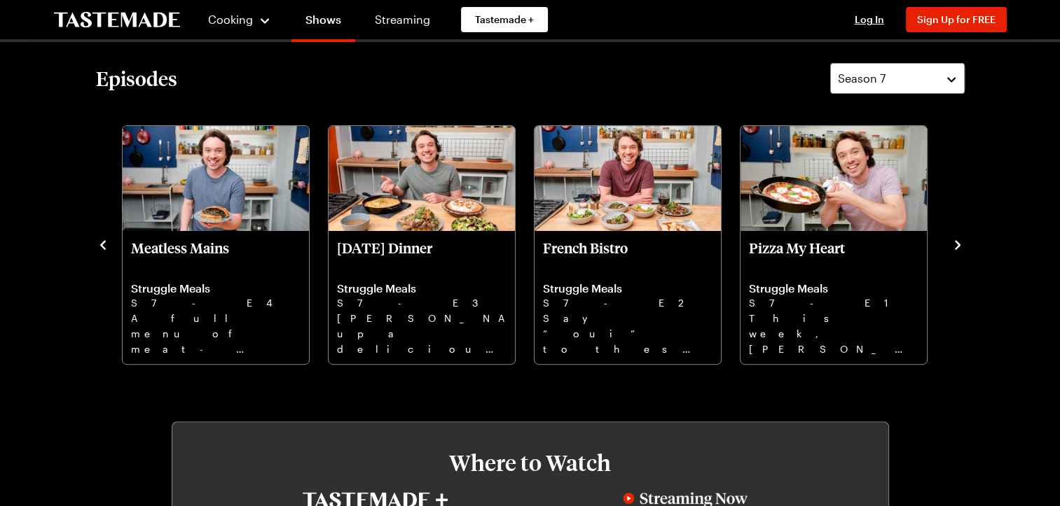
click at [955, 245] on icon "navigate to next item" at bounding box center [958, 245] width 14 height 14
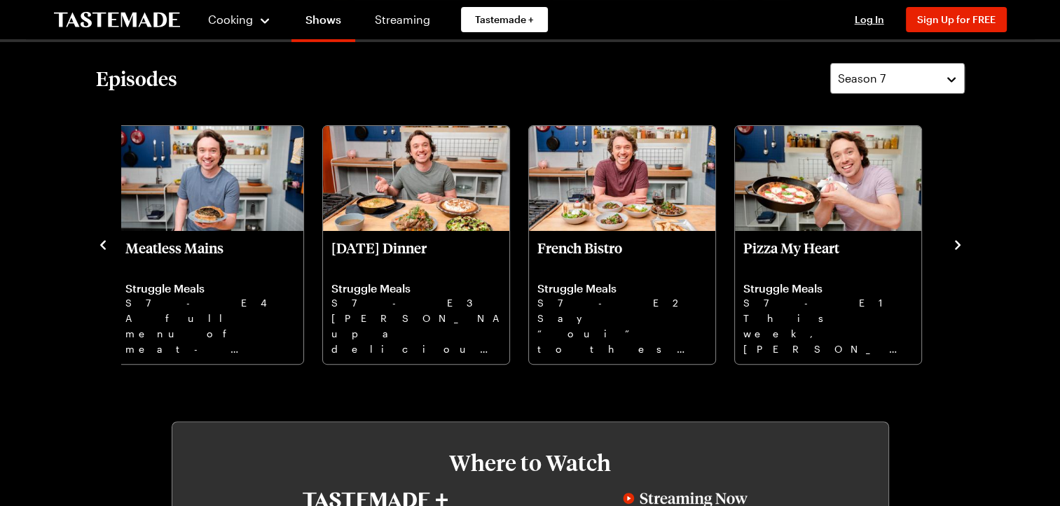
click at [957, 247] on icon "navigate to next item" at bounding box center [958, 245] width 14 height 14
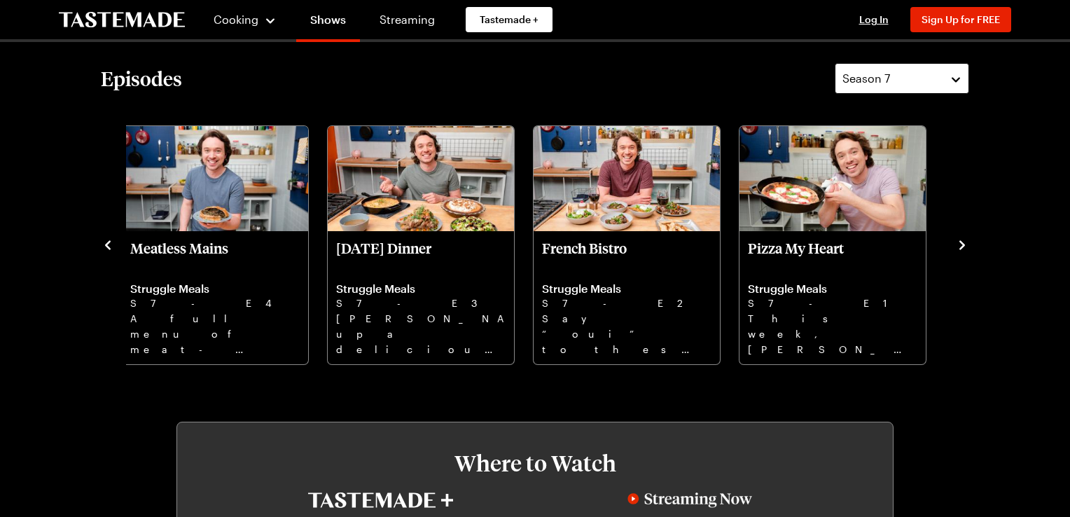
click at [891, 83] on div "Season 7" at bounding box center [892, 78] width 98 height 17
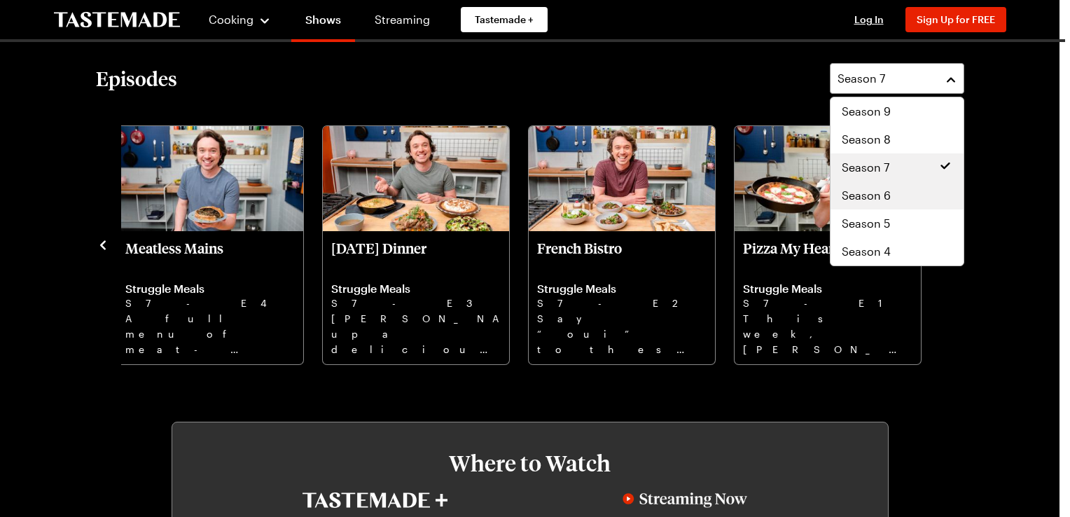
click at [892, 195] on div "Season 6" at bounding box center [897, 195] width 111 height 17
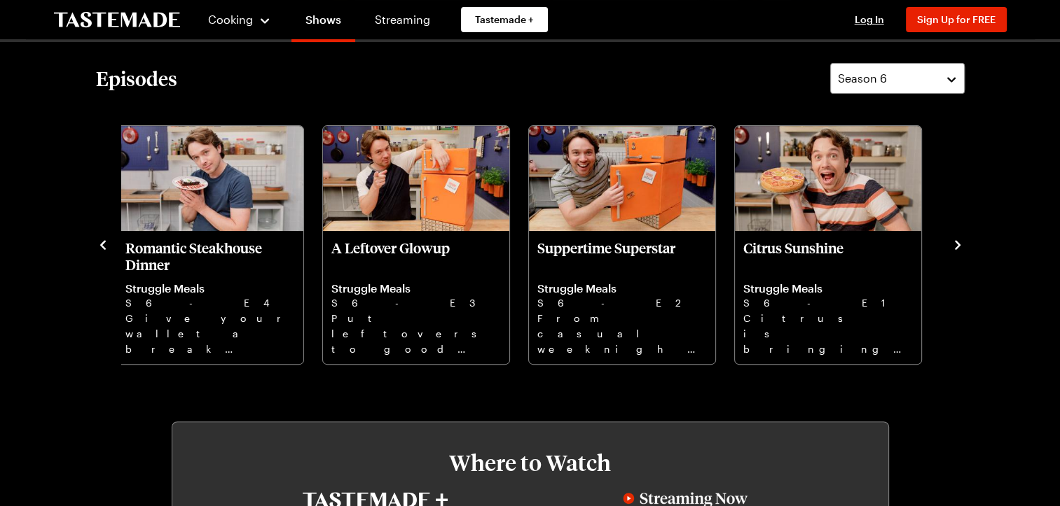
click at [104, 248] on icon "navigate to previous item" at bounding box center [103, 244] width 6 height 9
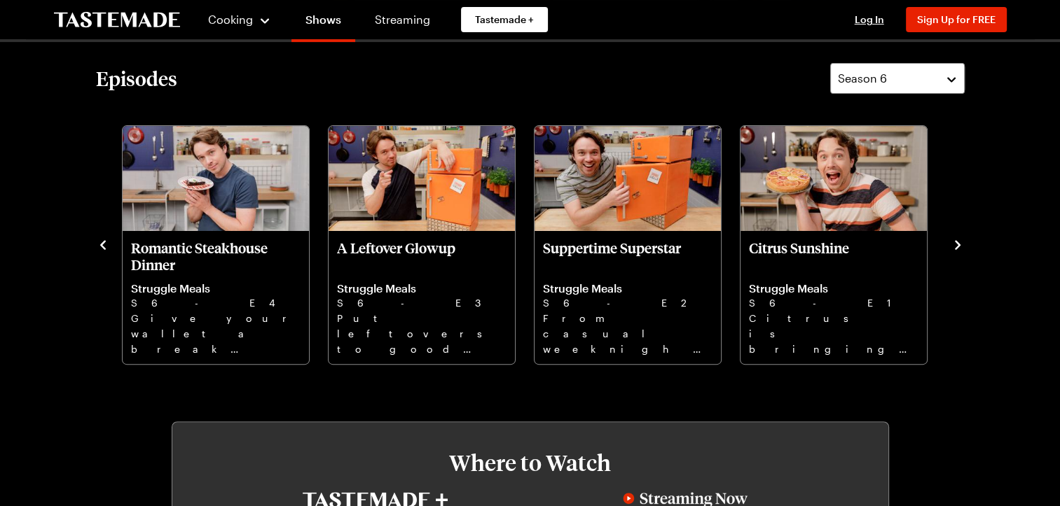
click at [955, 244] on icon "navigate to next item" at bounding box center [958, 245] width 14 height 14
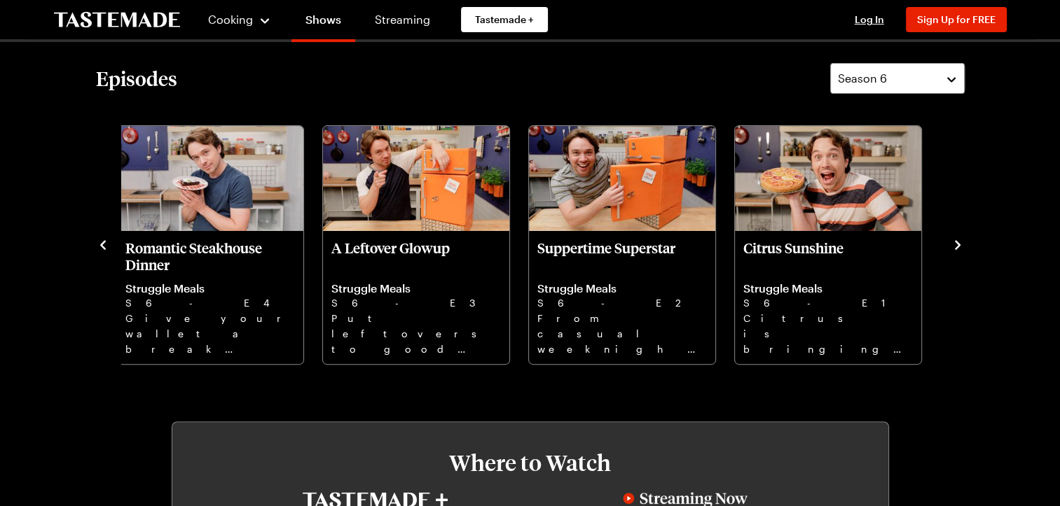
click at [955, 245] on icon "navigate to next item" at bounding box center [958, 245] width 14 height 14
click at [100, 249] on icon "navigate to previous item" at bounding box center [103, 245] width 14 height 14
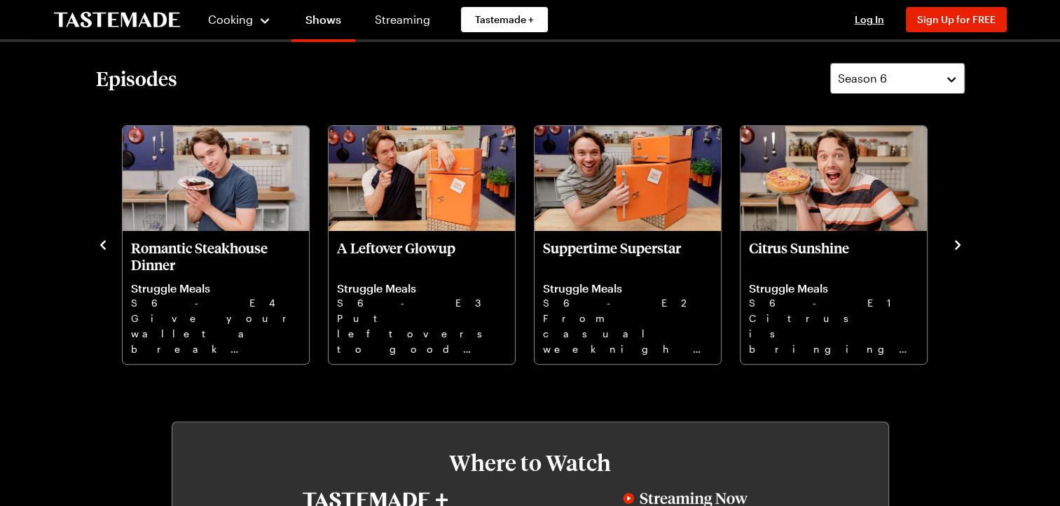
click at [101, 245] on icon "navigate to previous item" at bounding box center [103, 244] width 6 height 9
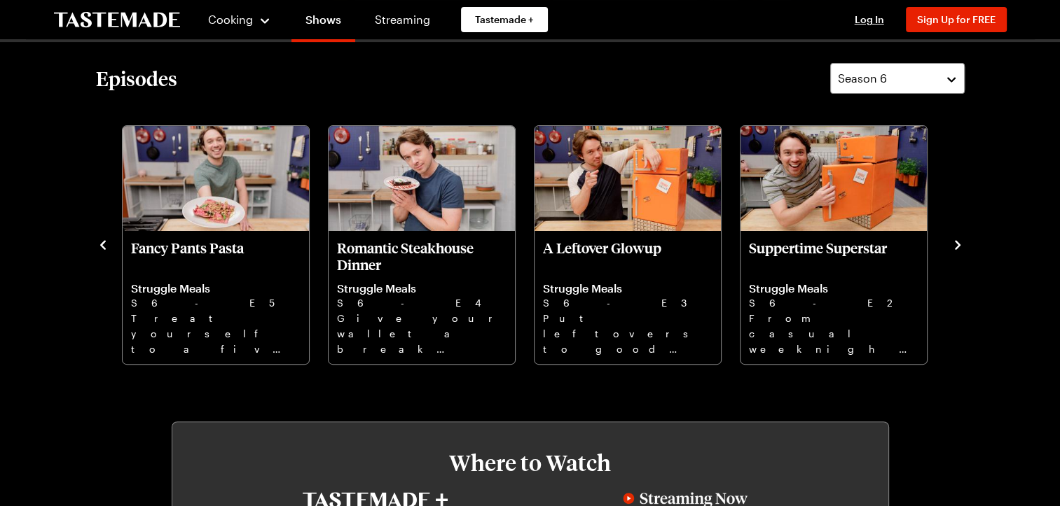
click at [106, 242] on icon "navigate to previous item" at bounding box center [103, 245] width 14 height 14
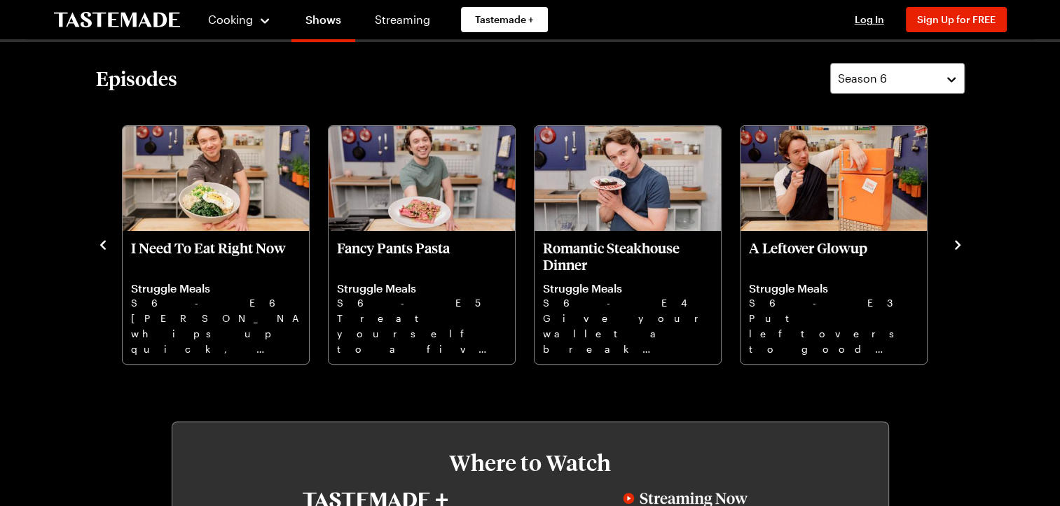
click at [105, 242] on icon "navigate to previous item" at bounding box center [103, 245] width 14 height 14
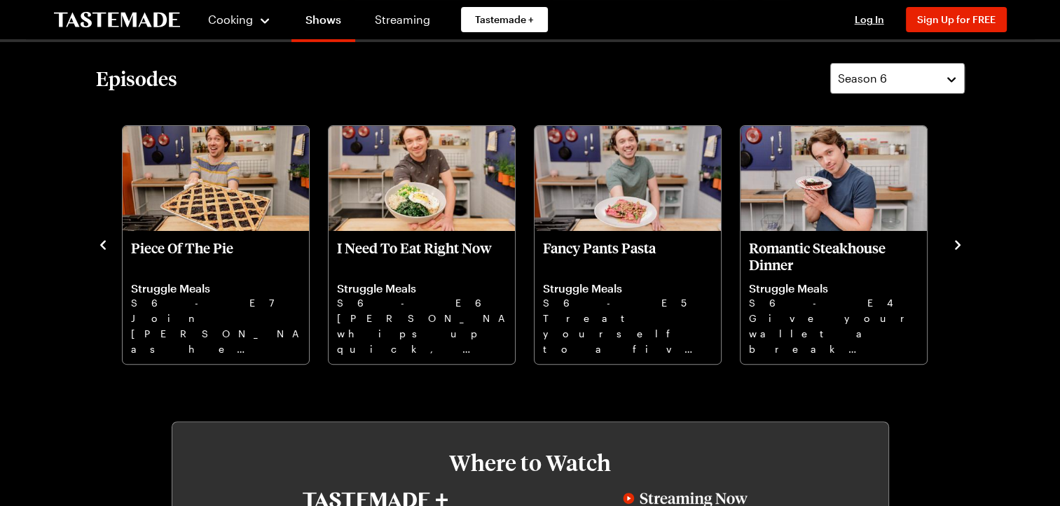
click at [106, 243] on icon "navigate to previous item" at bounding box center [103, 245] width 14 height 14
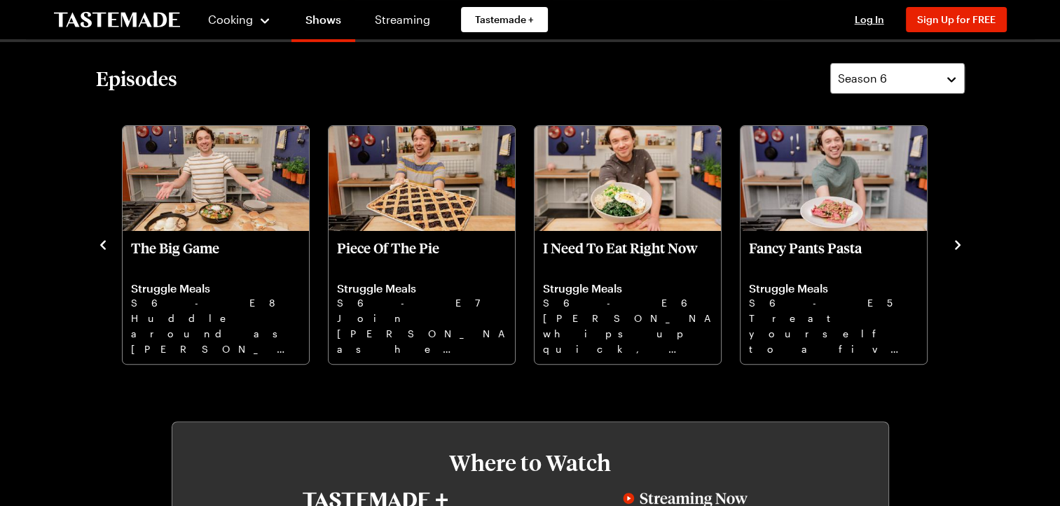
click at [109, 246] on icon "navigate to previous item" at bounding box center [103, 245] width 14 height 14
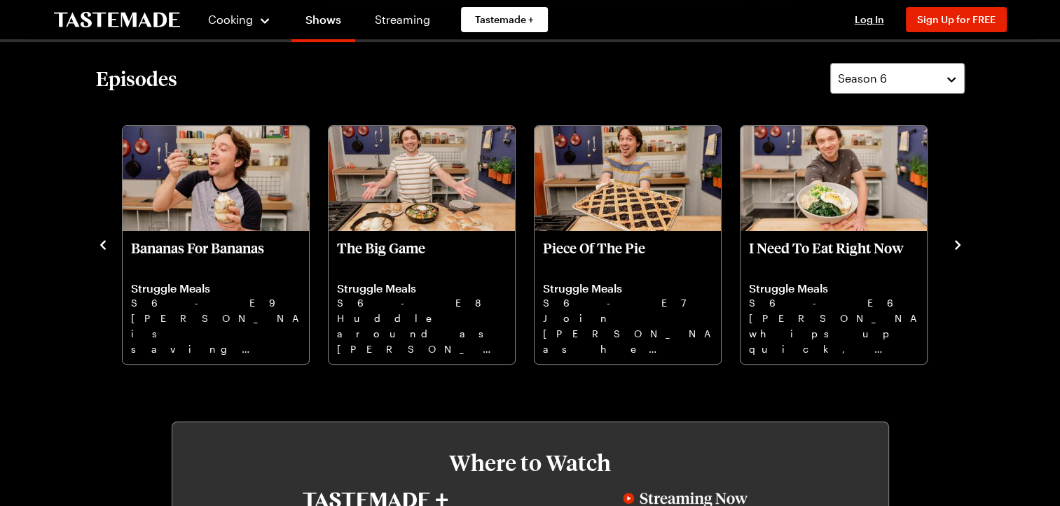
click at [108, 247] on icon "navigate to previous item" at bounding box center [103, 245] width 14 height 14
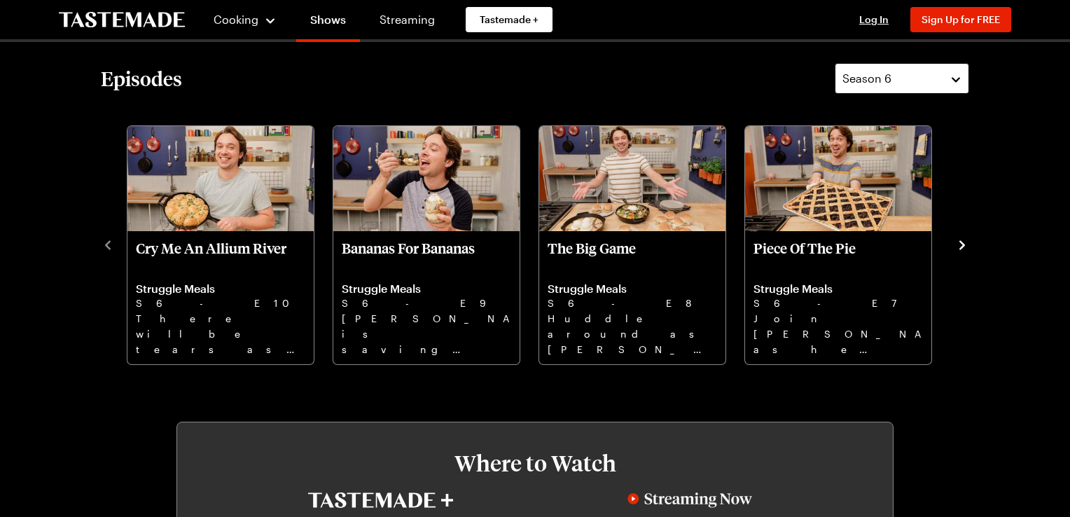
click at [877, 84] on span "Season 6" at bounding box center [867, 78] width 49 height 17
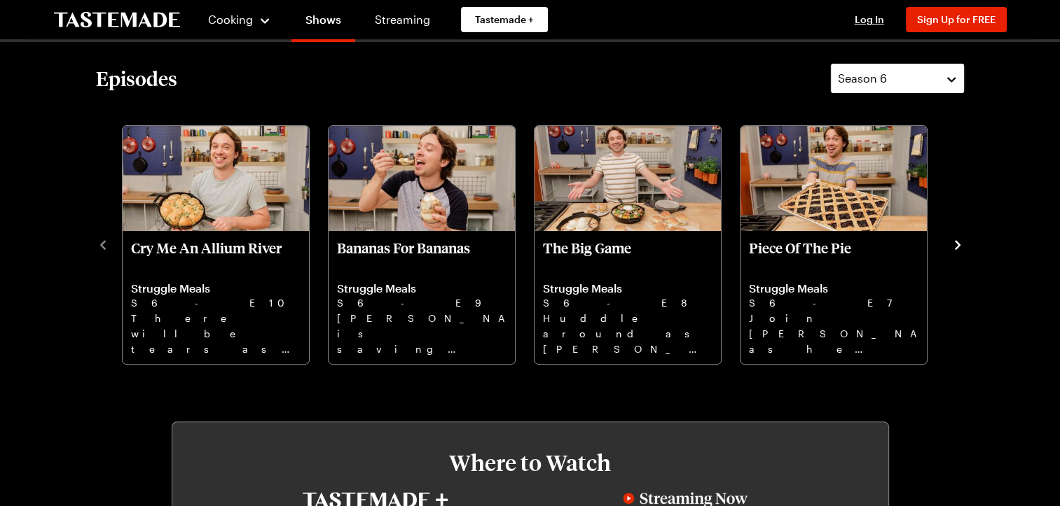
click at [880, 78] on span "Season 6" at bounding box center [862, 78] width 49 height 17
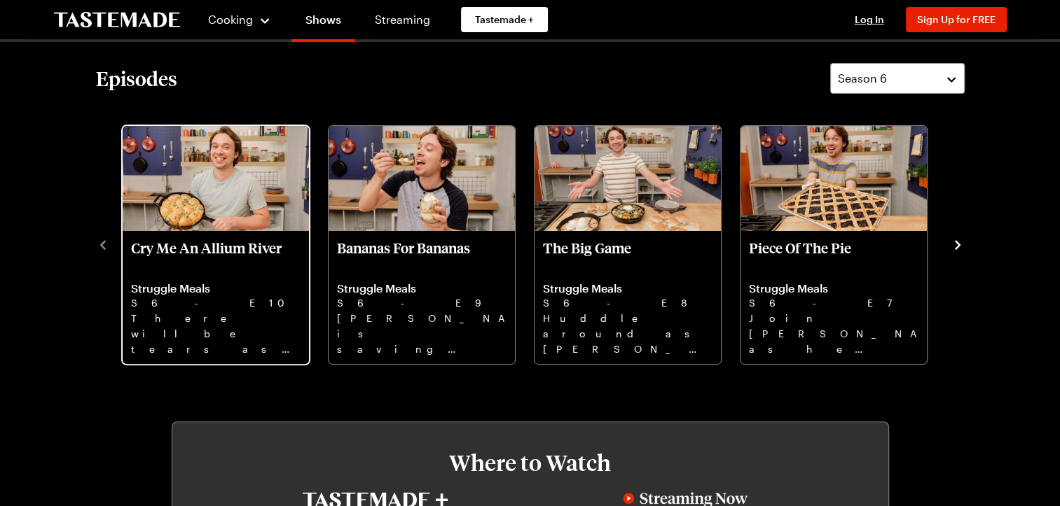
click at [252, 246] on p "Cry Me An Allium River" at bounding box center [216, 257] width 170 height 34
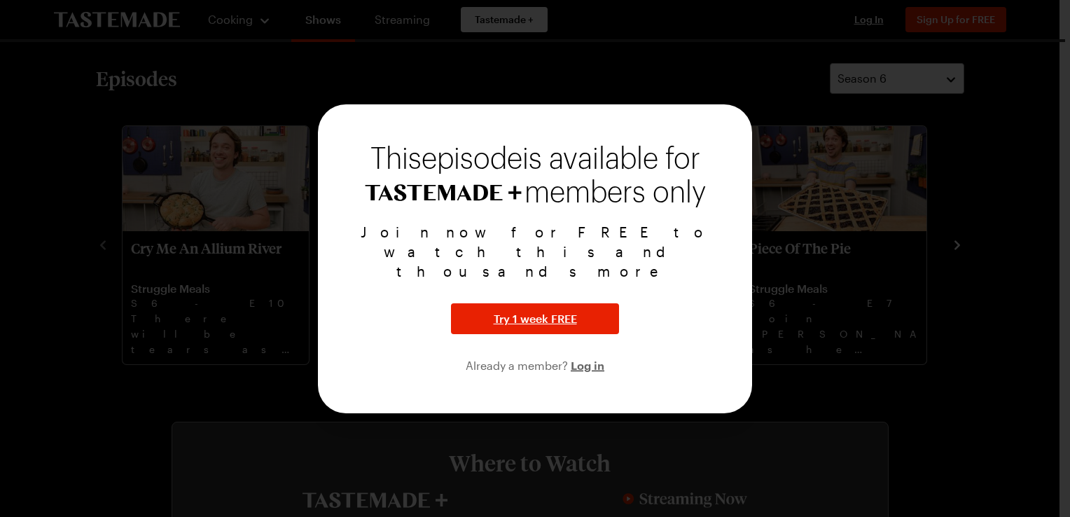
click at [998, 245] on div at bounding box center [535, 258] width 1070 height 517
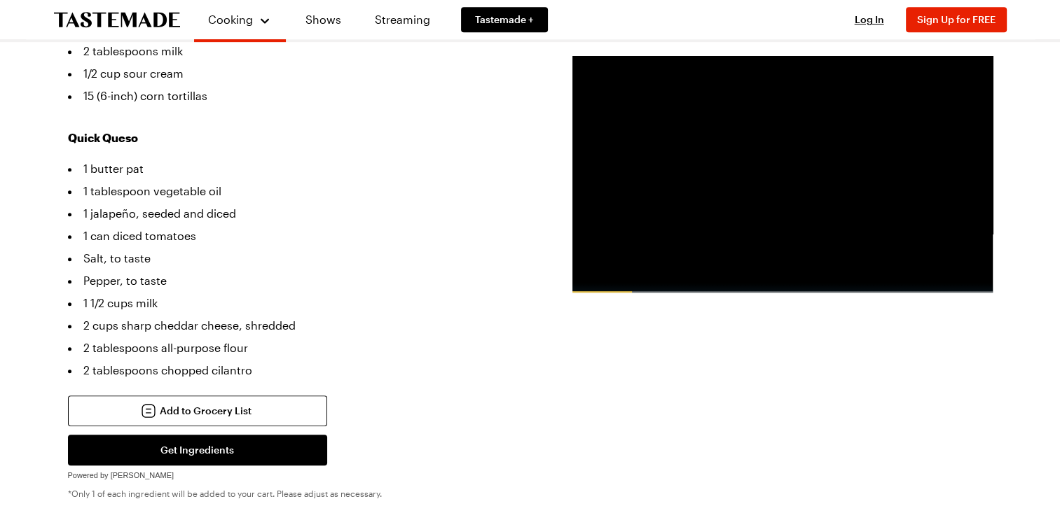
scroll to position [630, 0]
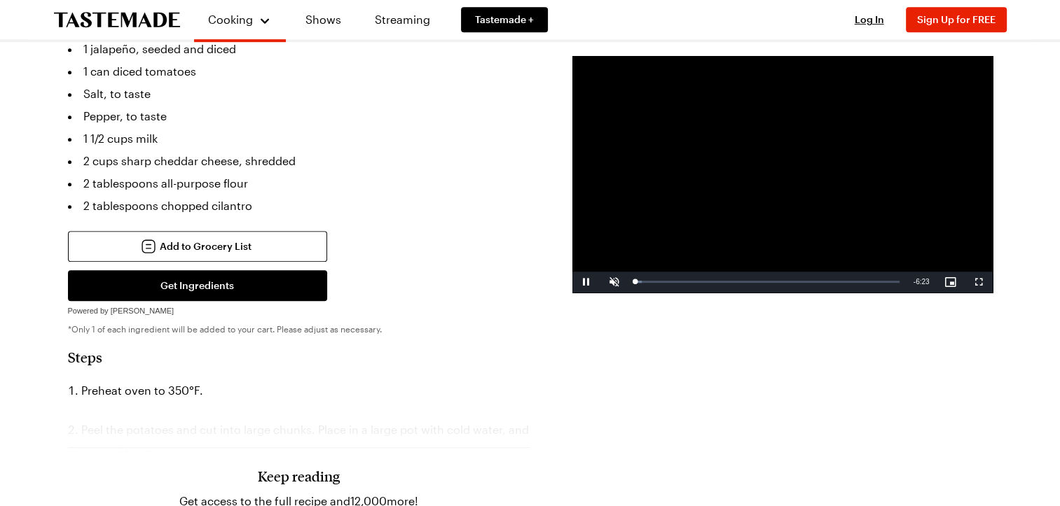
scroll to position [841, 0]
